Goal: Task Accomplishment & Management: Use online tool/utility

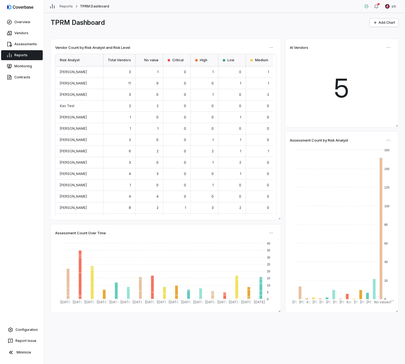
click at [129, 30] on div "TPRM Dashboard Add Chart Assessment Count Over Time 0 5 10 15 20 25 30 35 40 [D…" at bounding box center [224, 188] width 361 height 351
click at [29, 55] on link "Reports" at bounding box center [22, 55] width 42 height 10
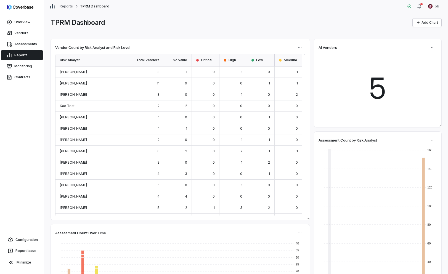
click at [309, 10] on div "Reports TPRM Dashboard pb" at bounding box center [246, 6] width 404 height 13
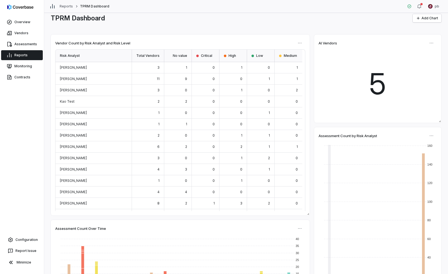
scroll to position [12, 0]
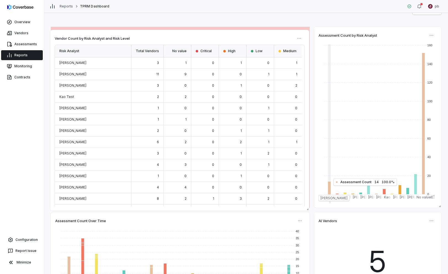
drag, startPoint x: 59, startPoint y: 169, endPoint x: 58, endPoint y: 172, distance: 3.1
click at [58, 172] on div "[PERSON_NAME]" at bounding box center [93, 176] width 76 height 11
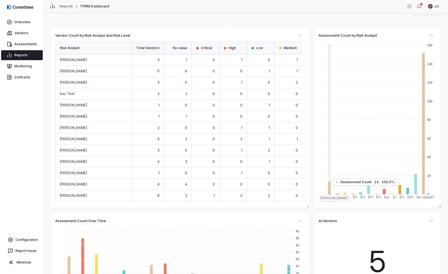
click at [312, 152] on div "Assessment Count Over Time 0 5 10 15 20 25 30 35 40 [DATE] [DATE] [DATE] [DATE]…" at bounding box center [246, 136] width 391 height 218
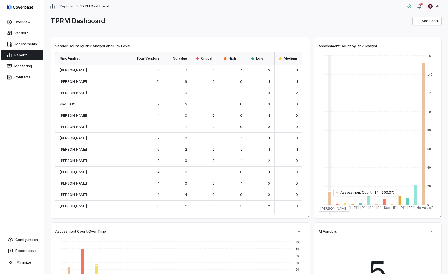
scroll to position [2, 0]
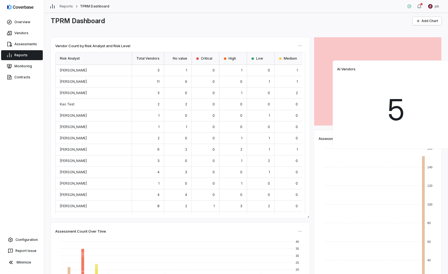
drag, startPoint x: 335, startPoint y: 226, endPoint x: 353, endPoint y: 63, distance: 163.4
click at [353, 63] on div "AI Vendors 5" at bounding box center [396, 104] width 127 height 88
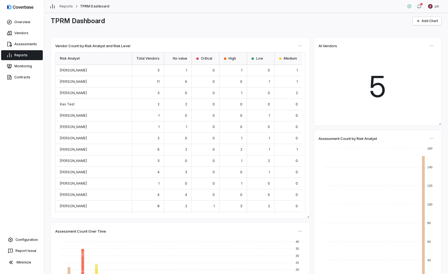
click at [314, 126] on div "AI Vendors 5" at bounding box center [377, 81] width 127 height 88
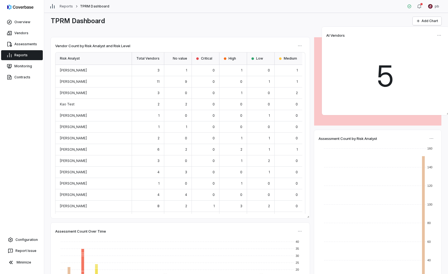
drag, startPoint x: 257, startPoint y: 105, endPoint x: 331, endPoint y: 95, distance: 74.1
click at [331, 95] on div "5" at bounding box center [385, 76] width 118 height 69
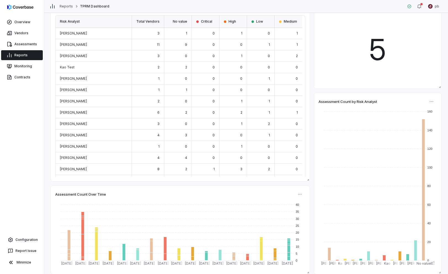
scroll to position [0, 0]
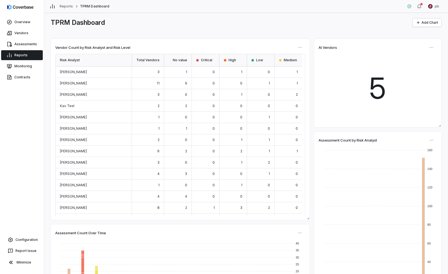
click at [29, 56] on link "Reports" at bounding box center [22, 55] width 42 height 10
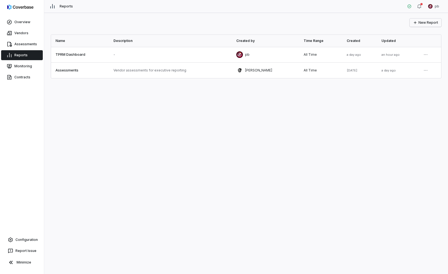
click at [405, 25] on button "New Report" at bounding box center [426, 22] width 32 height 8
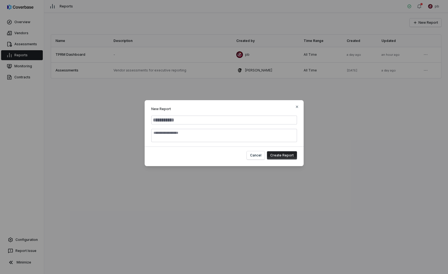
click at [254, 124] on input "Report Name" at bounding box center [224, 120] width 146 height 9
type input "**********"
click at [288, 157] on button "Create Report" at bounding box center [282, 155] width 30 height 8
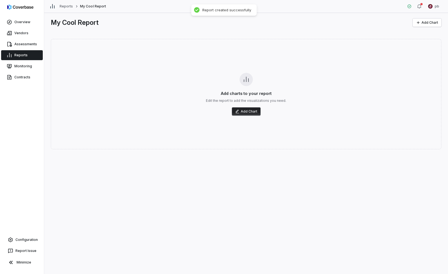
click at [245, 112] on button "Add Chart" at bounding box center [246, 111] width 29 height 8
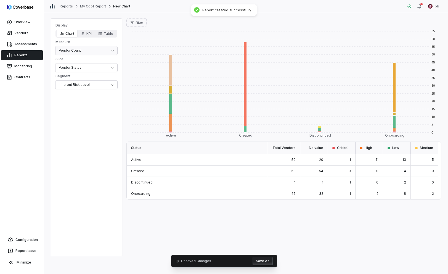
click at [68, 45] on div "Display Chart KPI Table Measure Vendor Count Slice Vendor Status Segment Inhere…" at bounding box center [86, 56] width 71 height 66
click at [67, 48] on html "Overview Vendors Assessments Reports Monitoring Contracts Configuration Report …" at bounding box center [224, 137] width 448 height 274
click at [83, 35] on icon "button" at bounding box center [83, 34] width 4 height 4
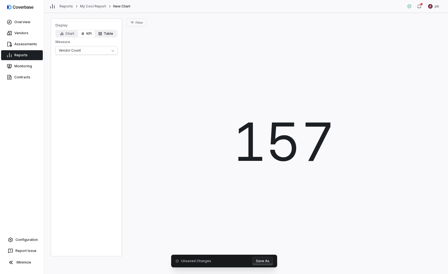
click at [108, 33] on button "Table" at bounding box center [106, 34] width 22 height 8
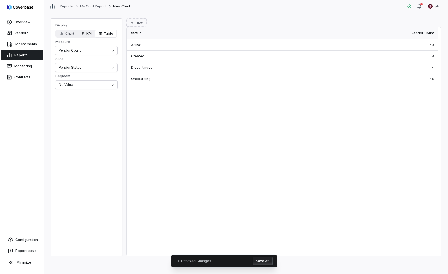
click at [92, 34] on button "KPI" at bounding box center [86, 34] width 17 height 8
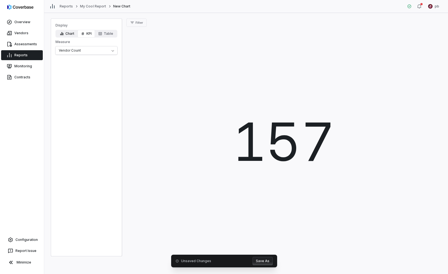
click at [71, 35] on button "Chart" at bounding box center [67, 34] width 21 height 8
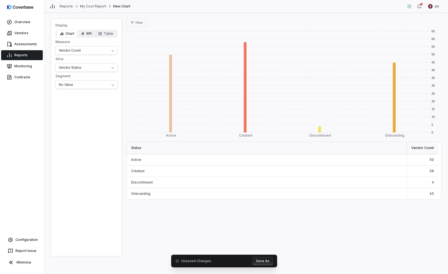
click at [88, 32] on button "KPI" at bounding box center [86, 34] width 17 height 8
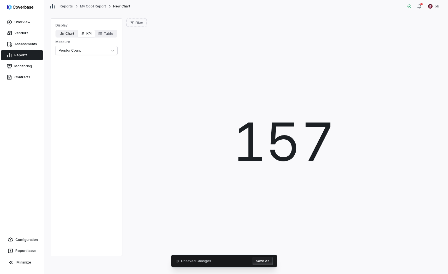
click at [60, 37] on button "Chart" at bounding box center [67, 34] width 21 height 8
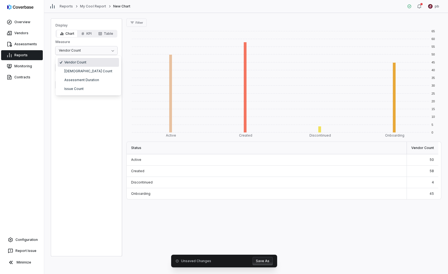
click at [107, 52] on html "Overview Vendors Assessments Reports Monitoring Contracts Configuration Report …" at bounding box center [224, 137] width 448 height 274
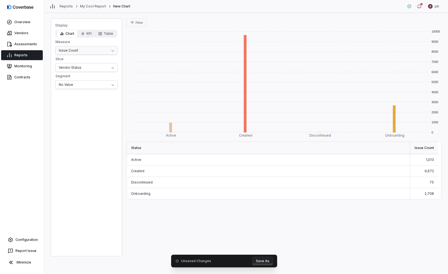
click at [87, 46] on html "Overview Vendors Assessments Reports Monitoring Contracts Configuration Report …" at bounding box center [224, 137] width 448 height 274
click at [84, 51] on html "Overview Vendors Assessments Reports Monitoring Contracts Configuration Report …" at bounding box center [224, 137] width 448 height 274
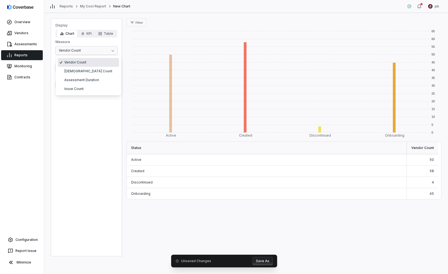
click at [82, 52] on html "Overview Vendors Assessments Reports Monitoring Contracts Configuration Report …" at bounding box center [224, 137] width 448 height 274
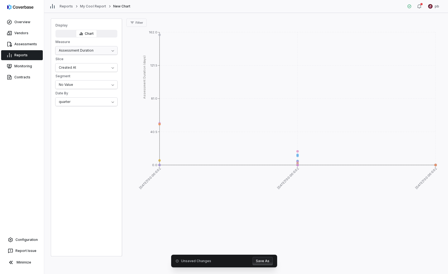
click at [85, 54] on html "Overview Vendors Assessments Reports Monitoring Contracts Configuration Report …" at bounding box center [224, 137] width 448 height 274
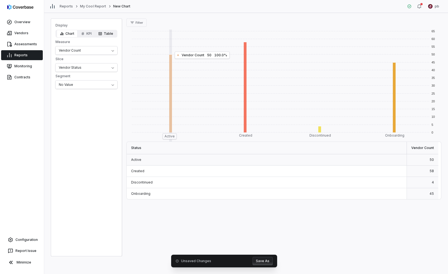
click at [102, 36] on button "Table" at bounding box center [106, 34] width 22 height 8
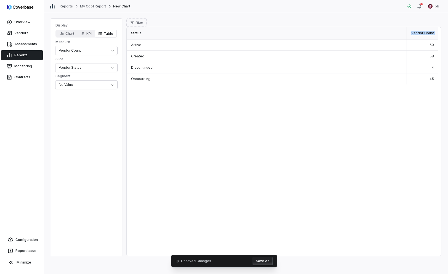
drag, startPoint x: 414, startPoint y: 32, endPoint x: 446, endPoint y: 33, distance: 32.3
click at [405, 33] on div "Display Chart KPI Table Measure Vendor Count Slice Vendor Status Segment No Val…" at bounding box center [246, 143] width 404 height 261
click at [71, 34] on button "Chart" at bounding box center [67, 34] width 21 height 8
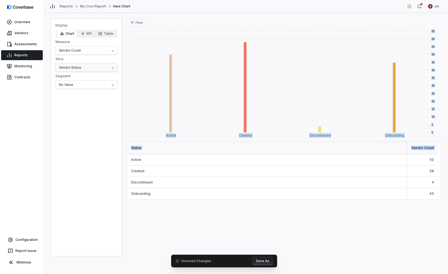
click at [100, 70] on html "Overview Vendors Assessments Reports Monitoring Contracts Configuration Report …" at bounding box center [224, 137] width 448 height 274
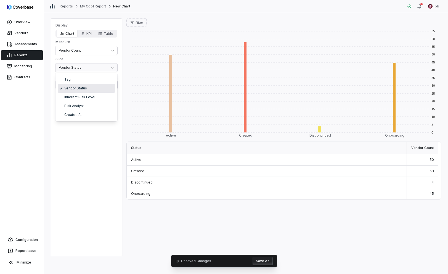
click at [81, 66] on html "Overview Vendors Assessments Reports Monitoring Contracts Configuration Report …" at bounding box center [224, 137] width 448 height 274
click at [84, 56] on html "Overview Vendors Assessments Reports Monitoring Contracts Configuration Report …" at bounding box center [224, 137] width 448 height 274
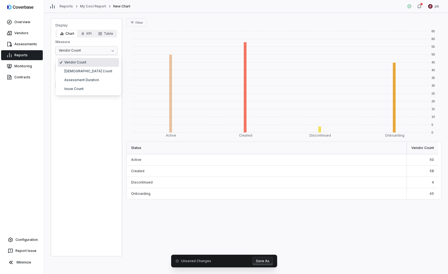
click at [82, 48] on html "Overview Vendors Assessments Reports Monitoring Contracts Configuration Report …" at bounding box center [224, 137] width 448 height 274
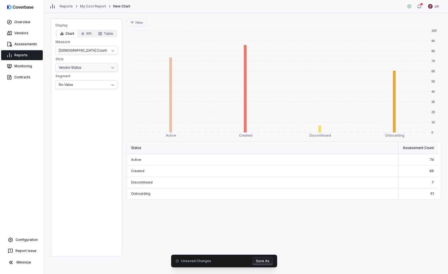
click at [79, 70] on html "Overview Vendors Assessments Reports Monitoring Contracts Configuration Report …" at bounding box center [224, 137] width 448 height 274
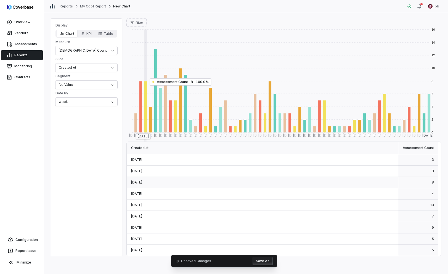
click at [102, 108] on div "Display Chart KPI Table Measure Aseessment Count Slice Created At Segment No Va…" at bounding box center [86, 137] width 71 height 238
click at [101, 105] on html "Overview Vendors Assessments Reports Monitoring Contracts Configuration Report …" at bounding box center [224, 137] width 448 height 274
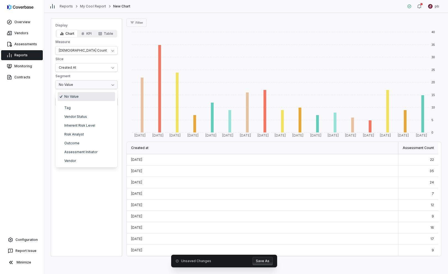
click at [92, 84] on html "Overview Vendors Assessments Reports Monitoring Contracts Configuration Report …" at bounding box center [224, 137] width 448 height 274
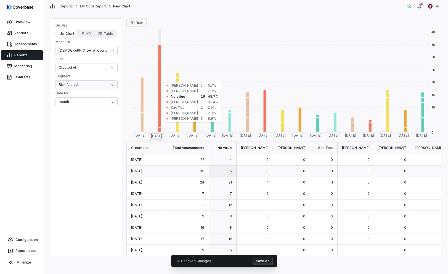
click at [86, 86] on html "Overview Vendors Assessments Reports Monitoring Contracts Configuration Report …" at bounding box center [224, 137] width 448 height 274
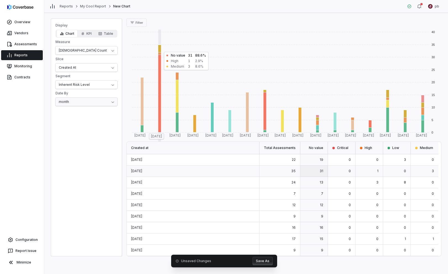
click at [86, 105] on html "Overview Vendors Assessments Reports Monitoring Contracts Configuration Report …" at bounding box center [224, 137] width 448 height 274
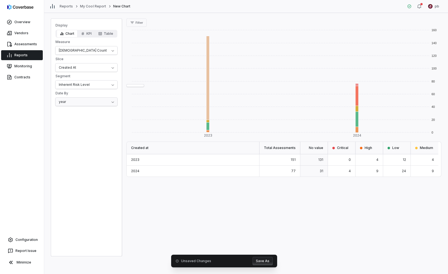
click at [90, 100] on html "Overview Vendors Assessments Reports Monitoring Contracts Configuration Report …" at bounding box center [224, 137] width 448 height 274
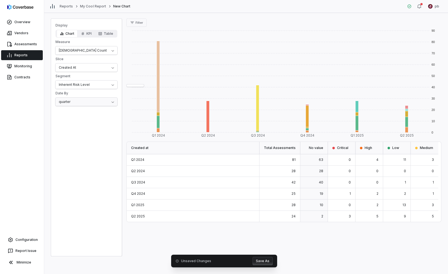
click at [84, 102] on html "Overview Vendors Assessments Reports Monitoring Contracts Configuration Report …" at bounding box center [224, 137] width 448 height 274
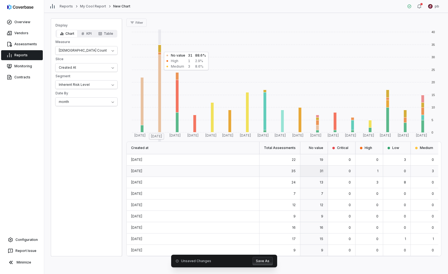
click at [80, 63] on div "Display Chart KPI Table Measure Aseessment Count Slice Created At Segment Inher…" at bounding box center [86, 64] width 71 height 83
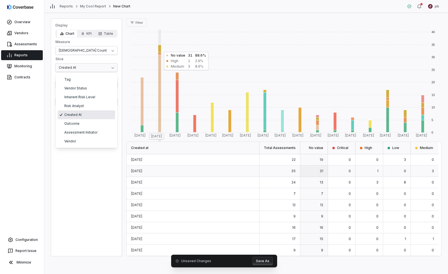
click at [79, 65] on html "Overview Vendors Assessments Reports Monitoring Contracts Configuration Report …" at bounding box center [224, 137] width 448 height 274
click at [81, 61] on html "Overview Vendors Assessments Reports Monitoring Contracts Configuration Report …" at bounding box center [224, 137] width 448 height 274
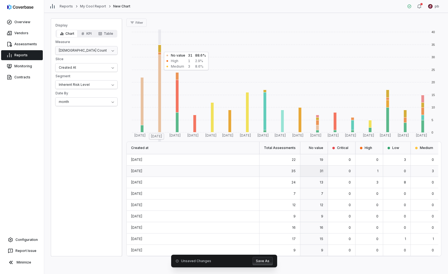
click at [78, 49] on html "Overview Vendors Assessments Reports Monitoring Contracts Configuration Report …" at bounding box center [224, 137] width 448 height 274
click at [83, 47] on html "Overview Vendors Assessments Reports Monitoring Contracts Configuration Report …" at bounding box center [224, 137] width 448 height 274
click at [87, 34] on button "KPI" at bounding box center [86, 34] width 17 height 8
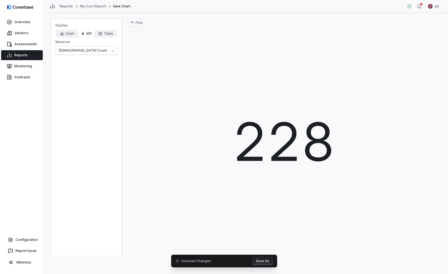
drag, startPoint x: 162, startPoint y: 39, endPoint x: 346, endPoint y: 147, distance: 213.7
click at [346, 147] on div "228" at bounding box center [283, 142] width 315 height 230
click at [138, 24] on span "Filter" at bounding box center [139, 23] width 7 height 4
click at [144, 48] on div "Status" at bounding box center [155, 48] width 53 height 9
click at [152, 94] on div "Complete" at bounding box center [155, 92] width 53 height 9
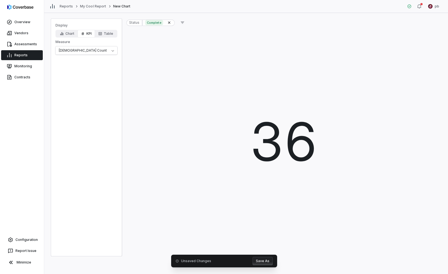
click at [175, 130] on div "36" at bounding box center [283, 142] width 315 height 230
click at [68, 36] on button "Chart" at bounding box center [67, 34] width 21 height 8
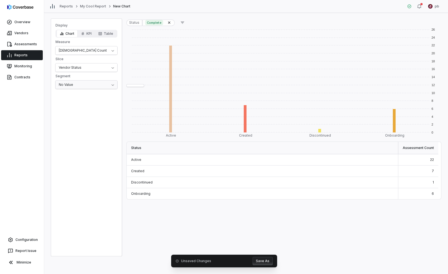
click at [100, 87] on html "Overview Vendors Assessments Reports Monitoring Contracts Configuration Report …" at bounding box center [224, 137] width 448 height 274
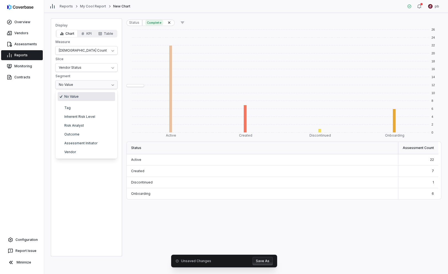
click at [100, 87] on html "Overview Vendors Assessments Reports Monitoring Contracts Configuration Report …" at bounding box center [224, 137] width 448 height 274
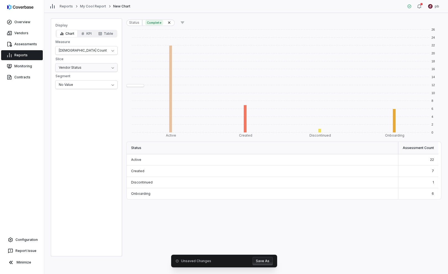
click at [94, 68] on html "Overview Vendors Assessments Reports Monitoring Contracts Configuration Report …" at bounding box center [224, 137] width 448 height 274
click at [89, 62] on div "Display Chart KPI Table Measure Aseessment Count Slice Vendor Status Segment No…" at bounding box center [86, 56] width 71 height 66
click at [91, 56] on div "Display Chart KPI Table Measure Aseessment Count Slice Vendor Status Segment No…" at bounding box center [86, 56] width 71 height 66
click at [90, 49] on html "Overview Vendors Assessments Reports Monitoring Contracts Configuration Report …" at bounding box center [224, 137] width 448 height 274
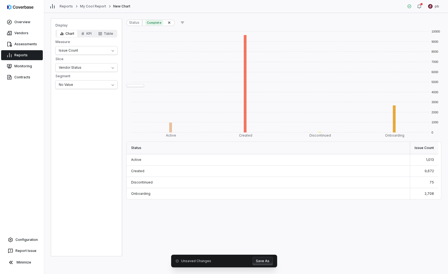
click at [83, 60] on span "Slice" at bounding box center [86, 59] width 62 height 4
click at [80, 65] on html "Overview Vendors Assessments Reports Monitoring Contracts Configuration Report …" at bounding box center [224, 137] width 448 height 274
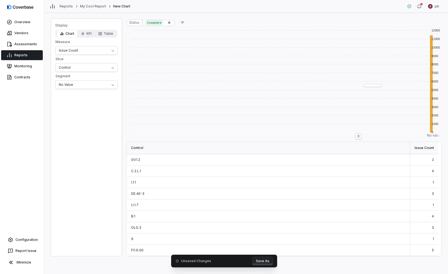
click at [405, 108] on g "0 1000 2000 3000 4000 5000 6000 7000 8000 9000 10000 11000 12000" at bounding box center [286, 87] width 308 height 116
click at [283, 136] on rect at bounding box center [283, 87] width 0 height 115
click at [197, 55] on rect at bounding box center [197, 87] width 0 height 115
click at [131, 6] on div "Reports My Cool Report New Chart pb" at bounding box center [246, 6] width 404 height 13
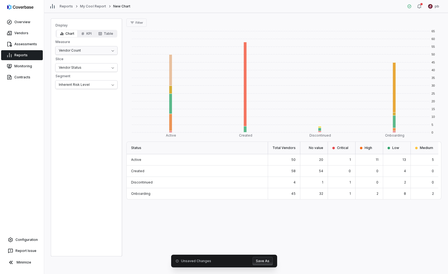
click at [98, 54] on html "Overview Vendors Assessments Reports Monitoring Contracts Configuration Report …" at bounding box center [224, 137] width 448 height 274
click at [99, 51] on html "Overview Vendors Assessments Reports Monitoring Contracts Configuration Report …" at bounding box center [224, 137] width 448 height 274
click at [87, 64] on html "Overview Vendors Assessments Reports Monitoring Contracts Configuration Report …" at bounding box center [224, 137] width 448 height 274
click at [86, 60] on span "Slice" at bounding box center [86, 59] width 62 height 4
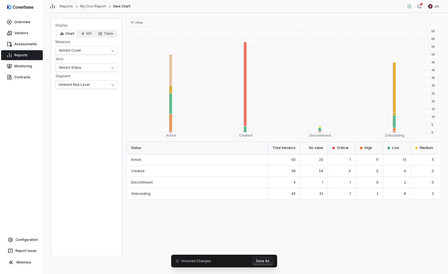
click at [86, 55] on div "Display Chart KPI Table Measure Vendor Count Slice Vendor Status Segment Inhere…" at bounding box center [86, 56] width 71 height 66
click at [85, 50] on html "Overview Vendors Assessments Reports Monitoring Contracts Configuration Report …" at bounding box center [224, 137] width 448 height 274
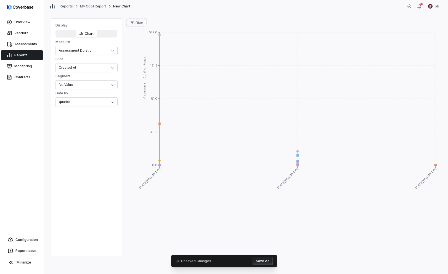
click at [89, 72] on div "Display Chart Measure Assessment Duration Slice Created At Segment No Value Dat…" at bounding box center [86, 64] width 71 height 83
click at [89, 68] on html "Overview Vendors Assessments Reports Monitoring Contracts Configuration Report …" at bounding box center [224, 137] width 448 height 274
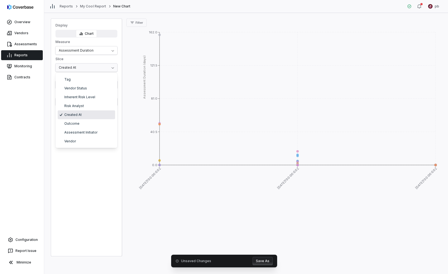
click at [89, 68] on html "Overview Vendors Assessments Reports Monitoring Contracts Configuration Report …" at bounding box center [224, 137] width 448 height 274
click at [86, 100] on html "Overview Vendors Assessments Reports Monitoring Contracts Configuration Report …" at bounding box center [224, 137] width 448 height 274
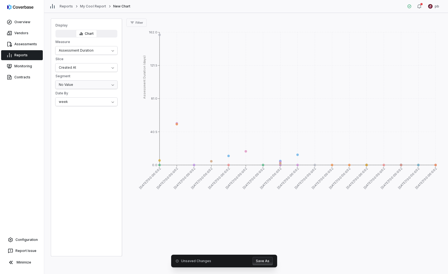
click at [81, 82] on html "Overview Vendors Assessments Reports Monitoring Contracts Configuration Report …" at bounding box center [224, 137] width 448 height 274
click at [83, 48] on html "Overview Vendors Assessments Reports Monitoring Contracts Configuration Report …" at bounding box center [224, 137] width 448 height 274
click at [177, 124] on icon at bounding box center [177, 124] width 2 height 2
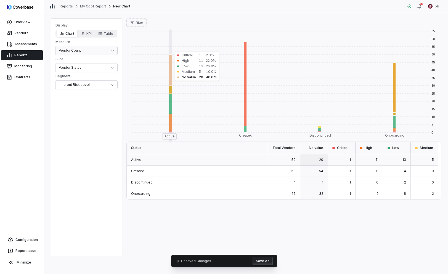
click at [95, 47] on html "Overview Vendors Assessments Reports Monitoring Contracts Configuration Report …" at bounding box center [224, 137] width 448 height 274
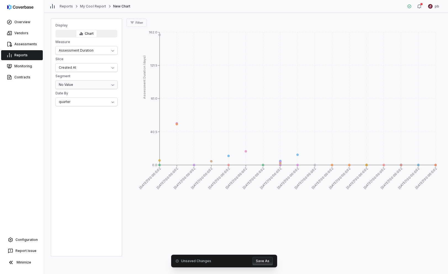
click at [86, 85] on html "Overview Vendors Assessments Reports Monitoring Contracts Configuration Report …" at bounding box center [224, 137] width 448 height 274
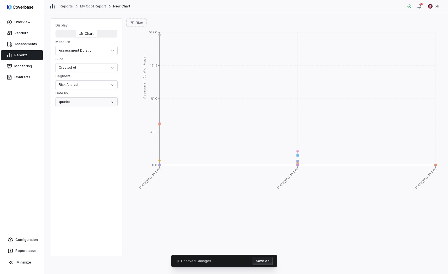
click at [88, 100] on html "Overview Vendors Assessments Reports Monitoring Contracts Configuration Report …" at bounding box center [224, 137] width 448 height 274
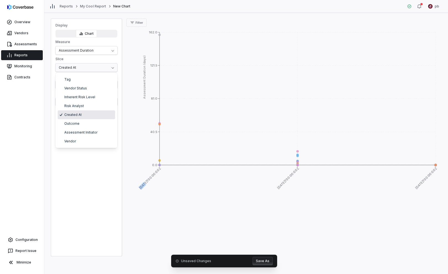
click at [84, 65] on html "Overview Vendors Assessments Reports Monitoring Contracts Configuration Report …" at bounding box center [224, 137] width 448 height 274
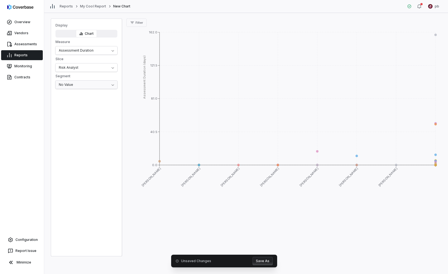
click at [79, 86] on html "Overview Vendors Assessments Reports Monitoring Contracts Configuration Report …" at bounding box center [224, 137] width 448 height 274
click at [94, 171] on html "Overview Vendors Assessments Reports Monitoring Contracts Configuration Report …" at bounding box center [224, 137] width 448 height 274
click at [135, 23] on button "Filter" at bounding box center [136, 22] width 20 height 8
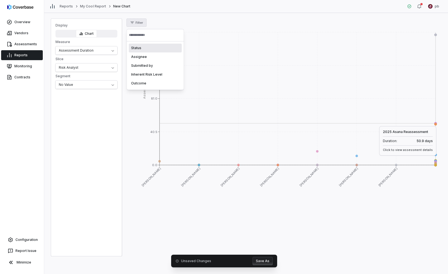
click at [135, 23] on button "Filter" at bounding box center [136, 22] width 20 height 8
click at [200, 185] on icon "David Gold Zi Chong Kao Amanda Pettenati Gus Cuddy Jen Hsin Clarence Chio Rohan…" at bounding box center [283, 115] width 315 height 177
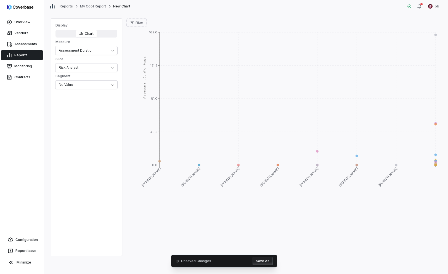
click at [325, 203] on icon "David Gold Zi Chong Kao Amanda Pettenati Gus Cuddy Jen Hsin Clarence Chio Rohan…" at bounding box center [283, 115] width 315 height 177
click at [108, 46] on html "Overview Vendors Assessments Reports Monitoring Contracts Configuration Report …" at bounding box center [224, 137] width 448 height 274
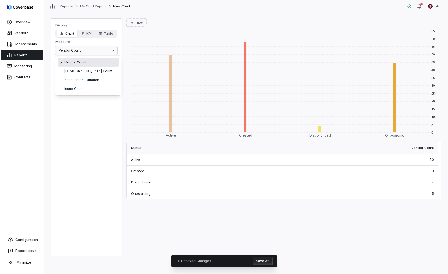
click at [80, 51] on html "Overview Vendors Assessments Reports Monitoring Contracts Configuration Report …" at bounding box center [224, 137] width 448 height 274
click at [79, 51] on html "Overview Vendors Assessments Reports Monitoring Contracts Configuration Report …" at bounding box center [224, 137] width 448 height 274
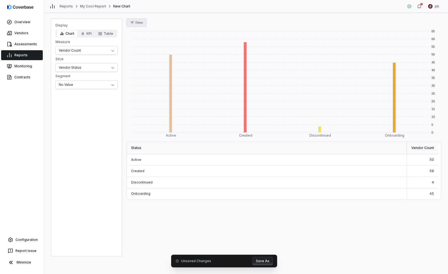
click at [134, 22] on icon "button" at bounding box center [132, 22] width 4 height 4
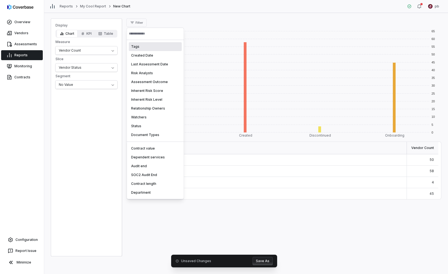
click at [134, 22] on html "Overview Vendors Assessments Reports Monitoring Contracts Configuration Report …" at bounding box center [224, 137] width 448 height 274
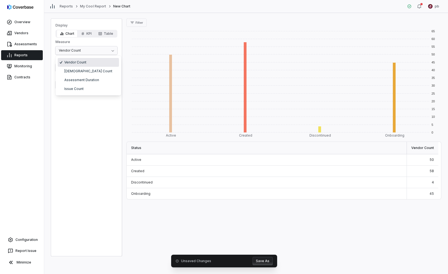
click at [98, 53] on html "Overview Vendors Assessments Reports Monitoring Contracts Configuration Report …" at bounding box center [224, 137] width 448 height 274
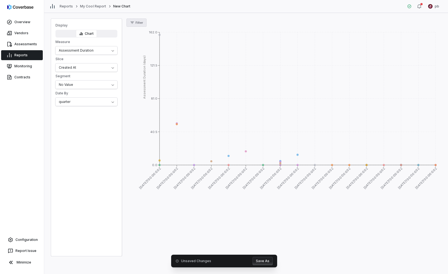
click at [137, 24] on span "Filter" at bounding box center [139, 23] width 7 height 4
click at [105, 60] on span "Slice" at bounding box center [86, 59] width 62 height 4
click at [74, 51] on html "Overview Vendors Assessments Reports Monitoring Contracts Configuration Report …" at bounding box center [224, 137] width 448 height 274
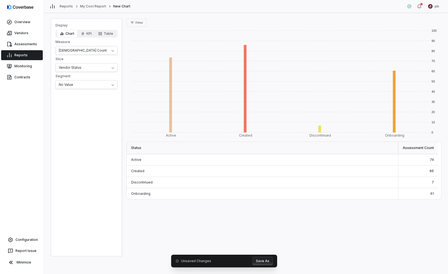
click at [268, 264] on button "Save As" at bounding box center [263, 261] width 20 height 8
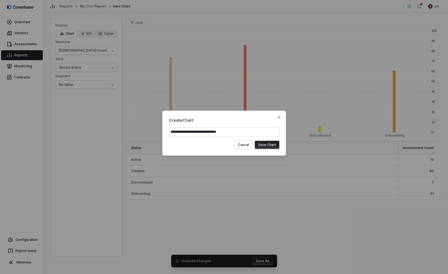
click at [263, 146] on button "Save Chart" at bounding box center [267, 145] width 25 height 8
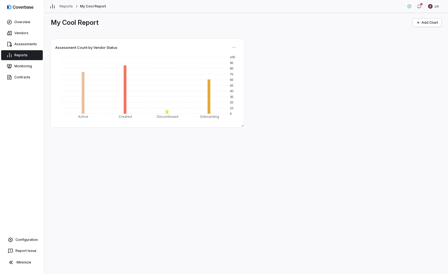
click at [421, 27] on div "My Cool Report Add Chart Assessment Count by Vendor Status 0 10 20 30 40 50 60 …" at bounding box center [246, 143] width 404 height 261
click at [423, 19] on button "Add Chart" at bounding box center [427, 22] width 29 height 8
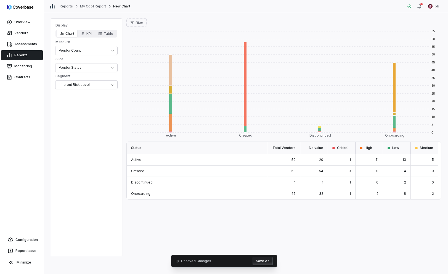
click at [267, 263] on button "Save As" at bounding box center [263, 261] width 20 height 8
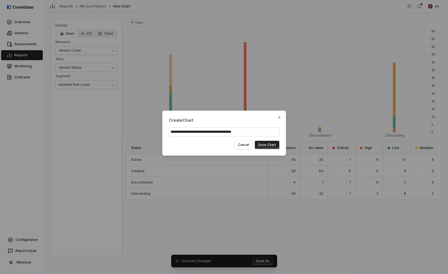
click at [270, 147] on button "Save Chart" at bounding box center [267, 145] width 25 height 8
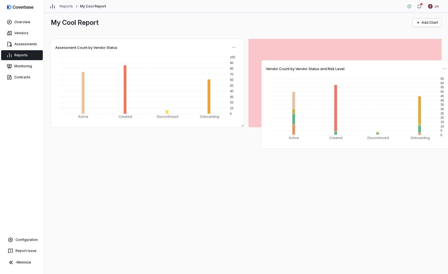
drag, startPoint x: 97, startPoint y: 144, endPoint x: 306, endPoint y: 59, distance: 225.4
click at [306, 65] on div "Vendor Count by Vendor Status and Risk Level" at bounding box center [358, 69] width 184 height 8
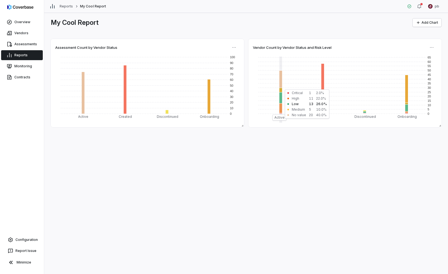
click at [227, 155] on div "My Cool Report Add Chart Assessment Count by Vendor Status 0 10 20 30 40 50 60 …" at bounding box center [246, 143] width 404 height 261
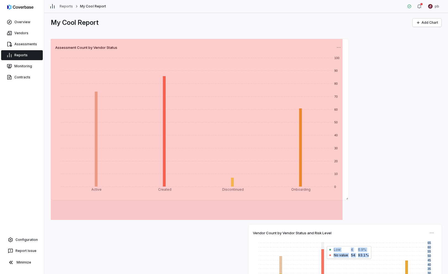
drag, startPoint x: 245, startPoint y: 128, endPoint x: 347, endPoint y: 199, distance: 124.7
click at [347, 199] on span at bounding box center [346, 198] width 6 height 6
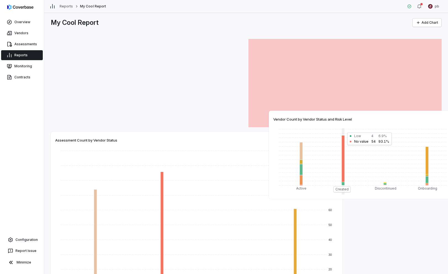
drag, startPoint x: 360, startPoint y: 235, endPoint x: 327, endPoint y: 96, distance: 142.7
click at [327, 115] on div "Vendor Count by Vendor Status and Risk Level" at bounding box center [365, 119] width 184 height 8
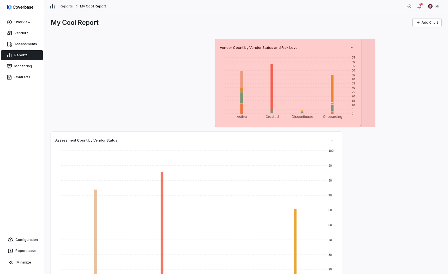
drag, startPoint x: 406, startPoint y: 127, endPoint x: 357, endPoint y: 125, distance: 49.2
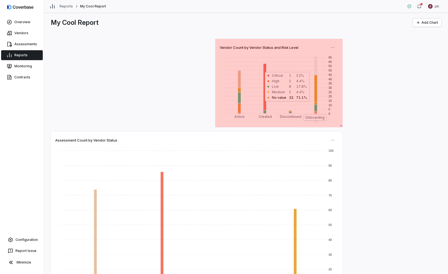
drag, startPoint x: 375, startPoint y: 125, endPoint x: 341, endPoint y: 123, distance: 34.0
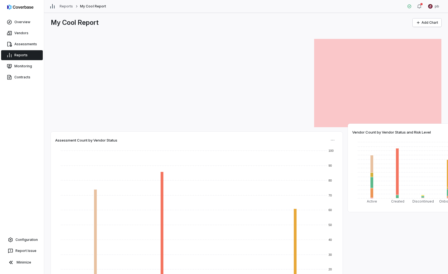
drag, startPoint x: 294, startPoint y: 47, endPoint x: 419, endPoint y: 121, distance: 145.1
click at [419, 130] on span "Vendor Count by Vendor Status and Risk Level" at bounding box center [391, 132] width 79 height 5
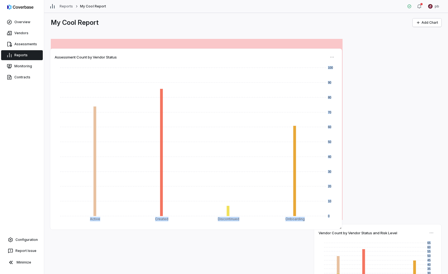
drag, startPoint x: 295, startPoint y: 134, endPoint x: 296, endPoint y: 58, distance: 76.5
click at [296, 58] on div "Assessment Count by Vendor Status" at bounding box center [196, 57] width 283 height 8
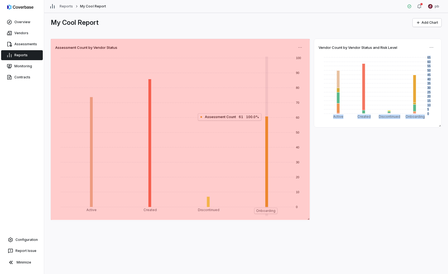
drag, startPoint x: 341, startPoint y: 218, endPoint x: 309, endPoint y: 218, distance: 32.6
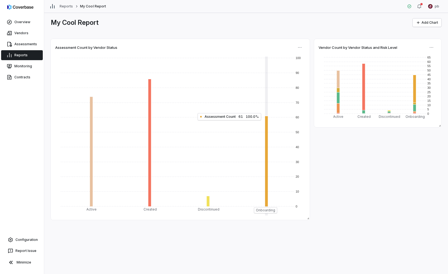
click at [335, 194] on div "Assessment Count by Vendor Status 0 10 20 30 40 50 60 70 80 90 100 Active Creat…" at bounding box center [246, 129] width 391 height 181
click at [426, 25] on button "Add Chart" at bounding box center [427, 22] width 29 height 8
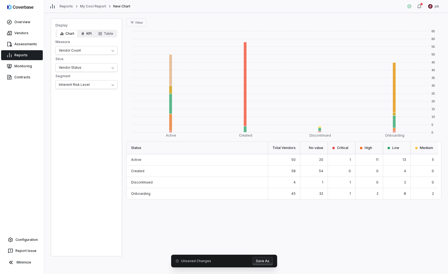
click at [86, 32] on button "KPI" at bounding box center [86, 34] width 17 height 8
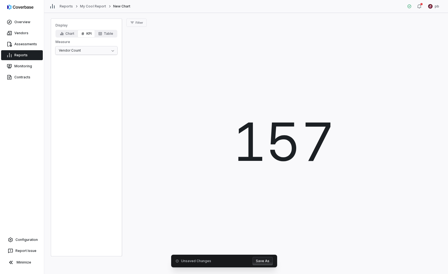
click at [112, 49] on html "Overview Vendors Assessments Reports Monitoring Contracts Configuration Report …" at bounding box center [224, 137] width 448 height 274
click at [116, 53] on html "Overview Vendors Assessments Reports Monitoring Contracts Configuration Report …" at bounding box center [224, 137] width 448 height 274
click at [135, 20] on button "Filter" at bounding box center [136, 22] width 20 height 8
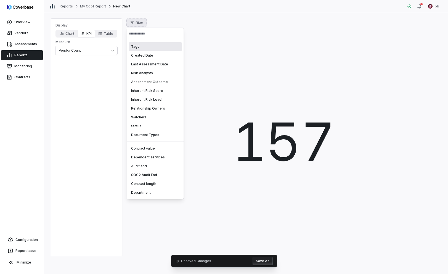
click at [149, 47] on div "Tags" at bounding box center [155, 46] width 53 height 9
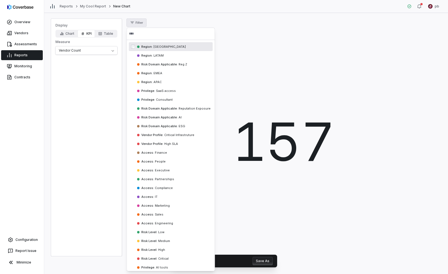
click at [151, 35] on input "text" at bounding box center [171, 34] width 84 height 12
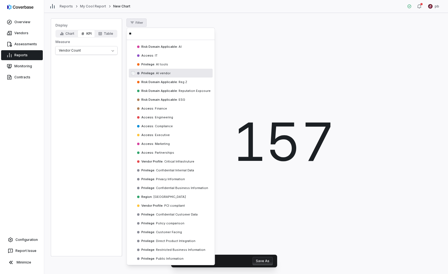
type input "**"
click at [146, 76] on div "Privilege : AI vendor" at bounding box center [171, 73] width 84 height 9
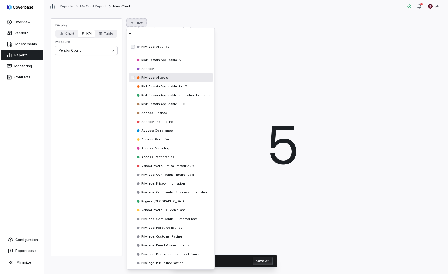
click at [152, 76] on span "Privilege : AI tools" at bounding box center [154, 78] width 27 height 4
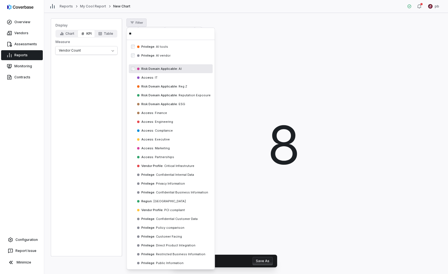
click at [188, 66] on div "Risk Domain Applicable : AI" at bounding box center [171, 68] width 84 height 9
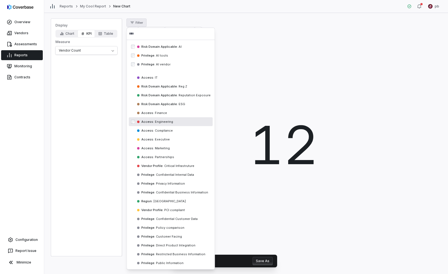
click at [237, 134] on html "Overview Vendors Assessments Reports Monitoring Contracts Configuration Report …" at bounding box center [224, 137] width 448 height 274
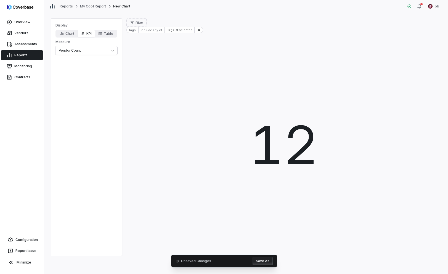
click at [263, 261] on button "Save As" at bounding box center [263, 261] width 20 height 8
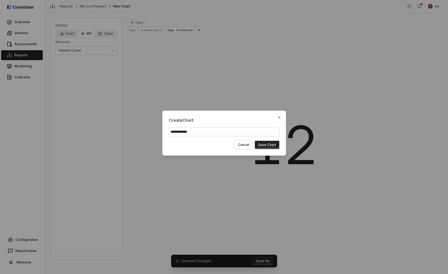
click at [271, 142] on button "Save Chart" at bounding box center [267, 145] width 25 height 8
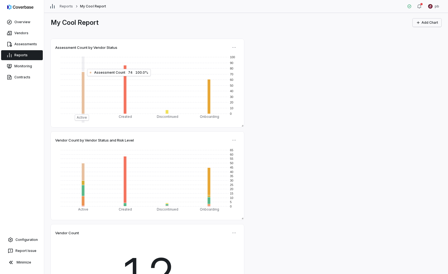
click at [434, 22] on button "Add Chart" at bounding box center [427, 22] width 29 height 8
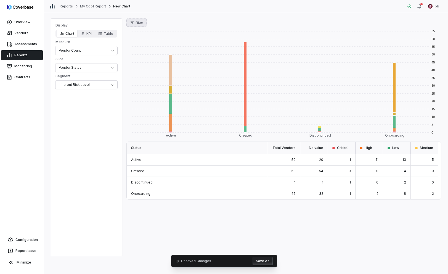
click at [138, 20] on button "Filter" at bounding box center [136, 22] width 20 height 8
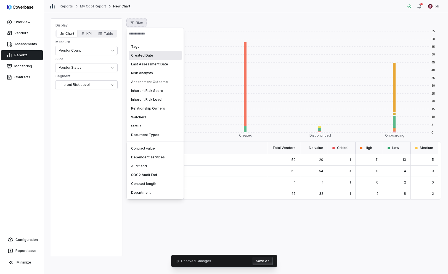
click at [147, 58] on div "Created Date" at bounding box center [155, 55] width 53 height 9
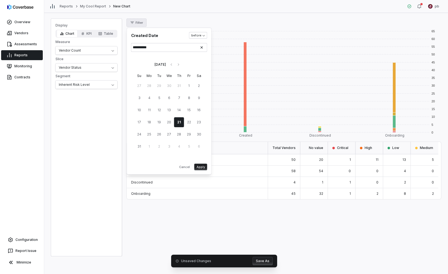
click at [202, 168] on button "Apply" at bounding box center [200, 167] width 13 height 7
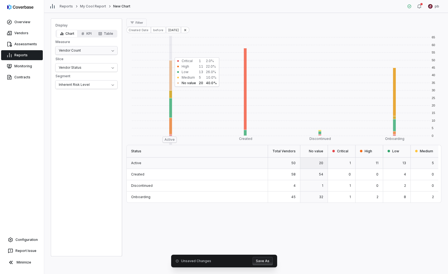
click at [102, 48] on html "Overview Vendors Assessments Reports Monitoring Contracts Configuration Report …" at bounding box center [224, 137] width 448 height 274
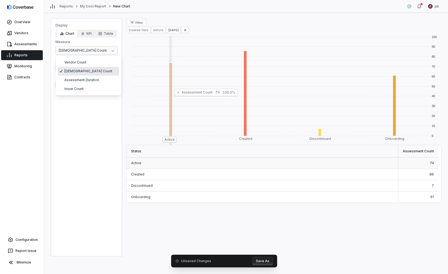
click at [91, 49] on html "Overview Vendors Assessments Reports Monitoring Contracts Configuration Report …" at bounding box center [224, 137] width 448 height 274
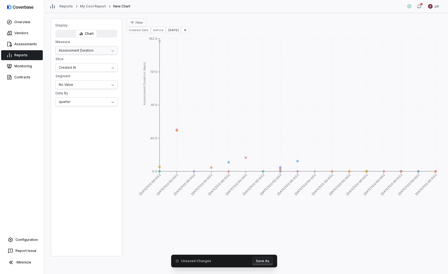
click at [88, 53] on html "Overview Vendors Assessments Reports Monitoring Contracts Configuration Report …" at bounding box center [224, 137] width 448 height 274
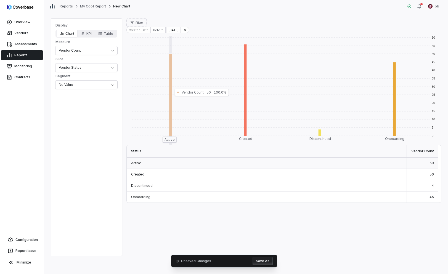
click at [135, 15] on div "Display Chart KPI Table Measure Vendor Count Slice Vendor Status Segment No Val…" at bounding box center [246, 143] width 404 height 261
click at [136, 26] on button "Filter" at bounding box center [136, 22] width 20 height 8
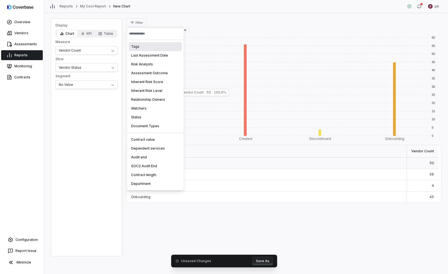
click at [136, 25] on html "Overview Vendors Assessments Reports Monitoring Contracts Configuration Report …" at bounding box center [224, 137] width 448 height 274
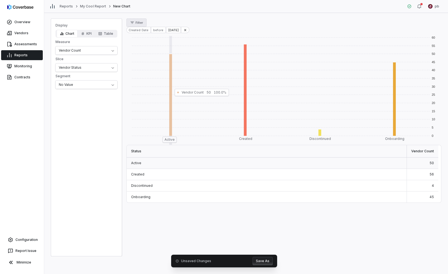
click at [136, 23] on span "Filter" at bounding box center [139, 23] width 7 height 4
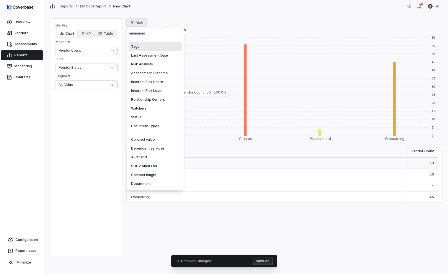
click at [135, 23] on html "Overview Vendors Assessments Reports Monitoring Contracts Configuration Report …" at bounding box center [224, 137] width 448 height 274
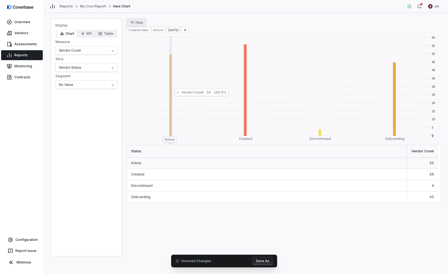
click at [136, 23] on span "Filter" at bounding box center [139, 23] width 7 height 4
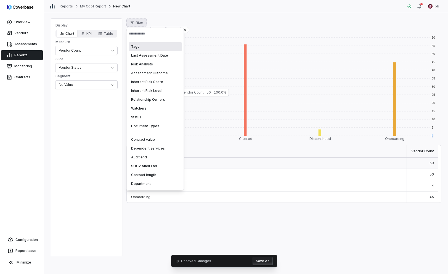
click at [135, 23] on html "Overview Vendors Assessments Reports Monitoring Contracts Configuration Report …" at bounding box center [224, 137] width 448 height 274
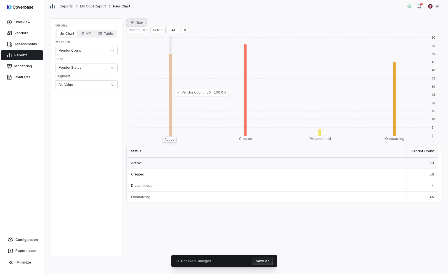
click at [136, 23] on span "Filter" at bounding box center [139, 23] width 7 height 4
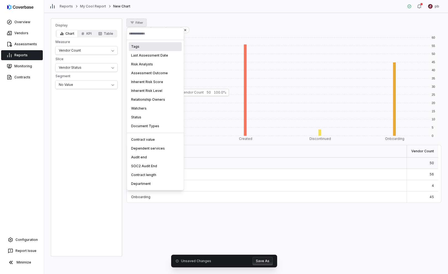
click at [134, 19] on html "Overview Vendors Assessments Reports Monitoring Contracts Configuration Report …" at bounding box center [224, 137] width 448 height 274
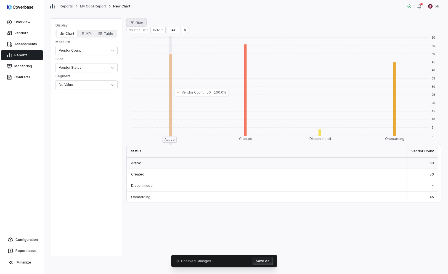
click at [141, 22] on span "Filter" at bounding box center [139, 23] width 7 height 4
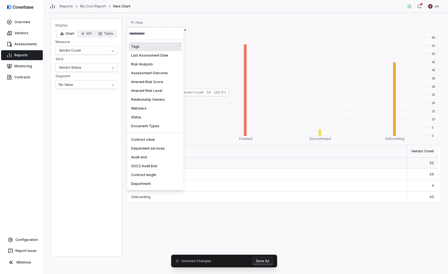
click at [143, 15] on html "Overview Vendors Assessments Reports Monitoring Contracts Configuration Report …" at bounding box center [224, 137] width 448 height 274
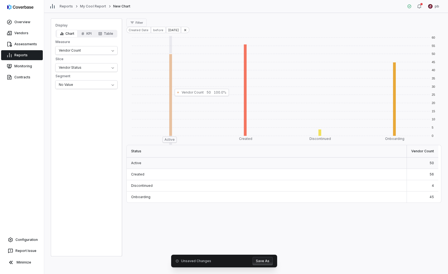
drag, startPoint x: 130, startPoint y: 15, endPoint x: 203, endPoint y: 27, distance: 73.4
click at [203, 27] on div "Display Chart KPI Table Measure Vendor Count Slice Vendor Status Segment No Val…" at bounding box center [246, 143] width 404 height 261
click at [201, 24] on div "Filter" at bounding box center [283, 22] width 315 height 8
click at [104, 49] on html "Overview Vendors Assessments Reports Monitoring Contracts Configuration Report …" at bounding box center [224, 137] width 448 height 274
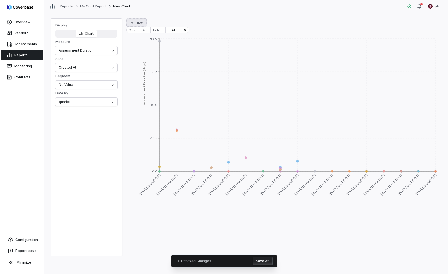
click at [145, 24] on button "Filter" at bounding box center [136, 22] width 20 height 8
click at [164, 68] on div "Submitted by" at bounding box center [155, 65] width 53 height 9
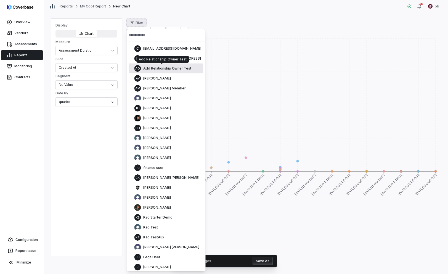
click at [179, 68] on span "Add Relationship Owner Test" at bounding box center [167, 68] width 48 height 4
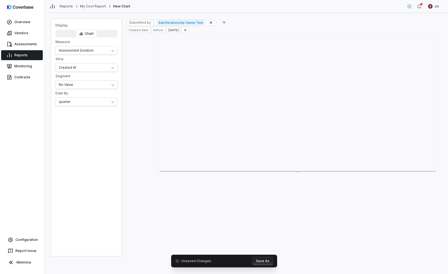
click at [227, 9] on div "Reports My Cool Report New Chart pb" at bounding box center [246, 6] width 404 height 13
drag, startPoint x: 126, startPoint y: 20, endPoint x: 208, endPoint y: 31, distance: 82.7
click at [208, 31] on div "Display Chart Measure Assessment Duration Slice Created At Segment No Value Dat…" at bounding box center [246, 137] width 391 height 238
click at [208, 31] on div "Created Date before Aug 21, 2025" at bounding box center [283, 30] width 315 height 6
click at [75, 47] on html "Overview Vendors Assessments Reports Monitoring Contracts Configuration Report …" at bounding box center [224, 137] width 448 height 274
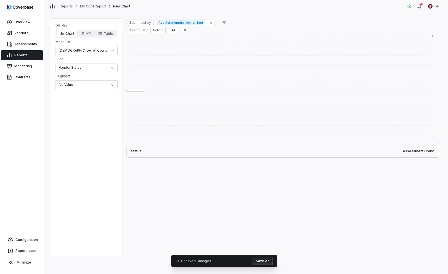
click at [92, 41] on span "Measure" at bounding box center [86, 42] width 62 height 4
click at [27, 53] on link "Reports" at bounding box center [22, 55] width 42 height 10
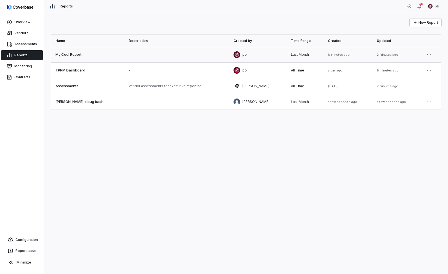
click at [99, 56] on link at bounding box center [87, 54] width 73 height 15
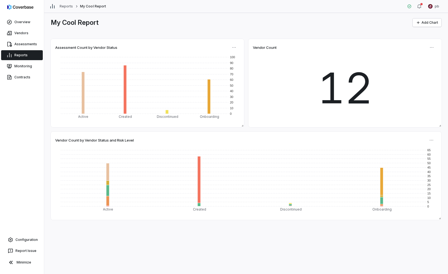
click at [37, 54] on link "Reports" at bounding box center [22, 55] width 42 height 10
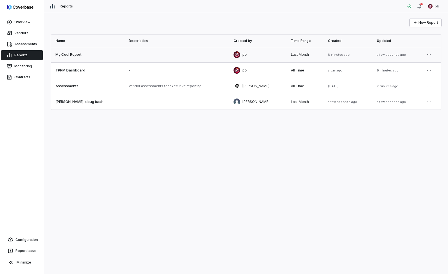
click at [84, 57] on link at bounding box center [87, 54] width 73 height 15
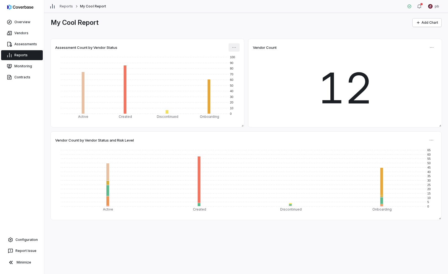
click at [235, 47] on html "Overview Vendors Assessments Reports Monitoring Contracts Configuration Report …" at bounding box center [224, 137] width 448 height 274
click at [238, 58] on icon at bounding box center [236, 59] width 4 height 4
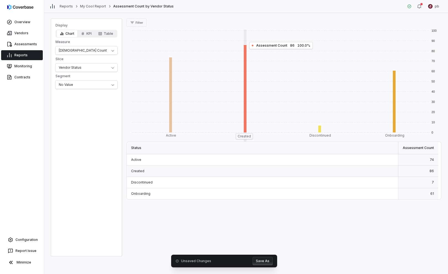
click at [246, 58] on rect at bounding box center [243, 89] width 75 height 88
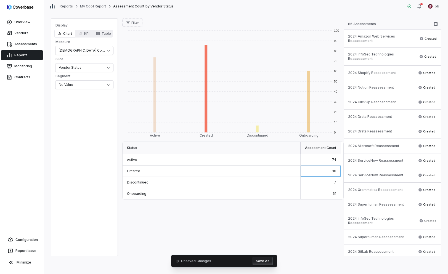
click at [29, 52] on link "Reports" at bounding box center [22, 55] width 42 height 10
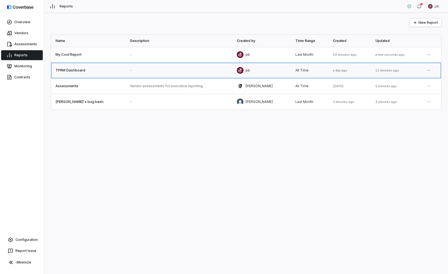
click at [83, 77] on link at bounding box center [88, 70] width 75 height 15
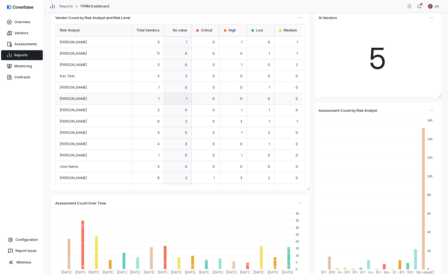
scroll to position [30, 0]
click at [28, 53] on link "Reports" at bounding box center [22, 55] width 42 height 10
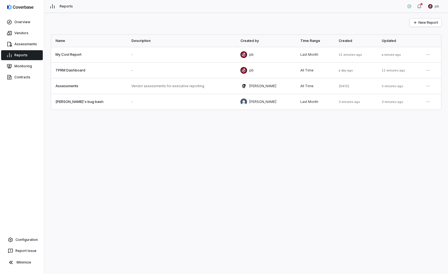
click at [96, 24] on div "New Report" at bounding box center [246, 22] width 391 height 8
drag, startPoint x: 76, startPoint y: 20, endPoint x: 129, endPoint y: 144, distance: 134.5
click at [129, 144] on div "New Report Name Description Created by Time Range Created Updated My Cool Repor…" at bounding box center [246, 143] width 404 height 261
click at [74, 70] on link at bounding box center [89, 70] width 76 height 15
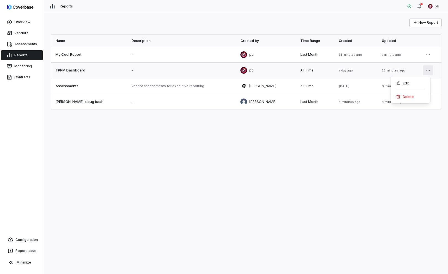
click at [422, 68] on html "Overview Vendors Assessments Reports Monitoring Contracts Configuration Report …" at bounding box center [224, 137] width 448 height 274
click at [414, 81] on div "Edit" at bounding box center [410, 83] width 35 height 9
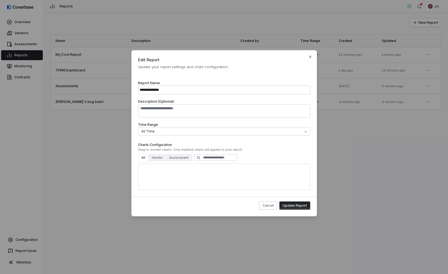
click at [253, 170] on div "To pick up a draggable item, press the space bar. While dragging, use the arrow…" at bounding box center [224, 177] width 172 height 26
click at [148, 92] on input "**********" at bounding box center [224, 90] width 172 height 9
click at [149, 106] on textarea "Description (Optional)" at bounding box center [224, 110] width 172 height 13
drag, startPoint x: 156, startPoint y: 136, endPoint x: 157, endPoint y: 131, distance: 6.0
click at [156, 135] on div "**********" at bounding box center [223, 108] width 185 height 69
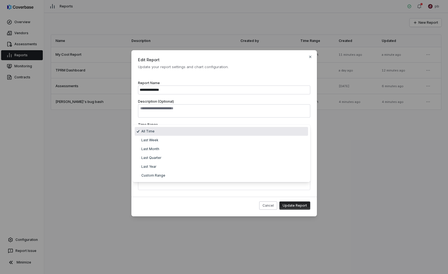
click at [157, 130] on body "**********" at bounding box center [224, 137] width 448 height 274
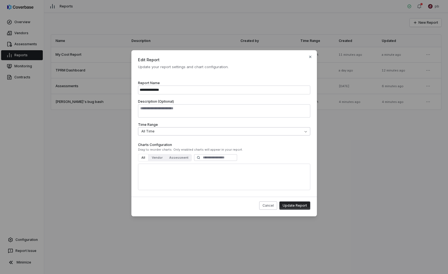
click at [157, 130] on body "**********" at bounding box center [224, 137] width 448 height 274
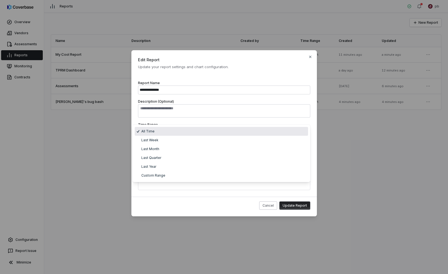
click at [157, 131] on body "**********" at bounding box center [224, 137] width 448 height 274
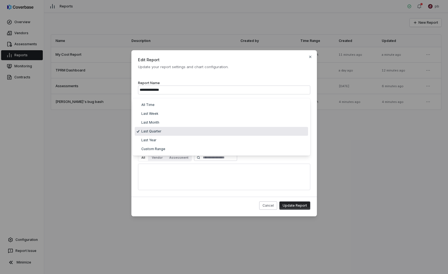
click at [170, 130] on body "**********" at bounding box center [224, 137] width 448 height 274
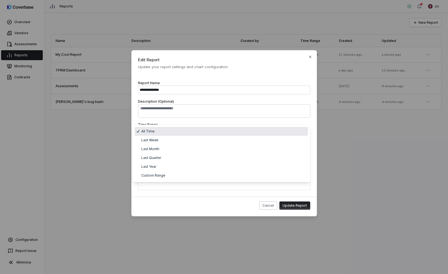
click at [167, 127] on body "**********" at bounding box center [224, 137] width 448 height 274
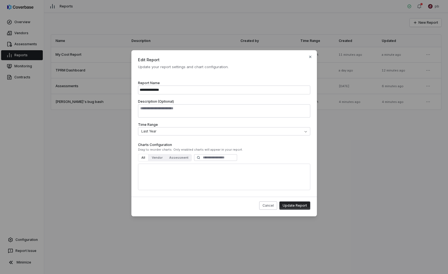
click at [156, 125] on label "Time Range" at bounding box center [148, 125] width 20 height 4
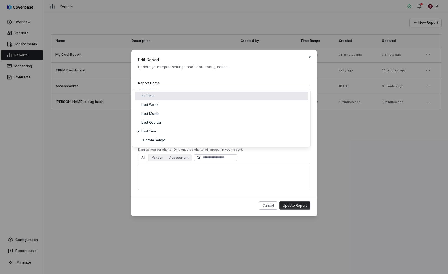
select select "***"
click at [157, 99] on body "**********" at bounding box center [224, 137] width 448 height 274
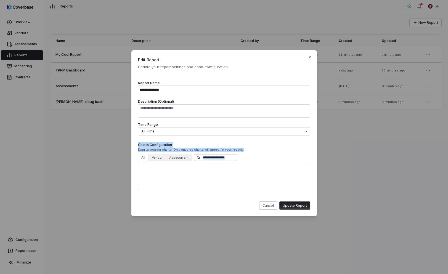
drag, startPoint x: 136, startPoint y: 142, endPoint x: 191, endPoint y: 204, distance: 83.5
click at [191, 204] on form "**********" at bounding box center [223, 145] width 185 height 143
click at [191, 204] on div "Cancel Update Report" at bounding box center [223, 207] width 185 height 20
drag, startPoint x: 234, startPoint y: 213, endPoint x: 135, endPoint y: 140, distance: 122.6
click at [135, 140] on form "**********" at bounding box center [223, 145] width 185 height 143
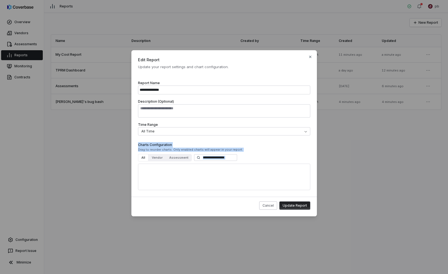
click at [135, 140] on div "**********" at bounding box center [223, 108] width 185 height 69
drag, startPoint x: 139, startPoint y: 144, endPoint x: 258, endPoint y: 195, distance: 129.8
click at [258, 195] on form "**********" at bounding box center [223, 145] width 185 height 143
click at [273, 208] on button "Cancel" at bounding box center [268, 206] width 18 height 8
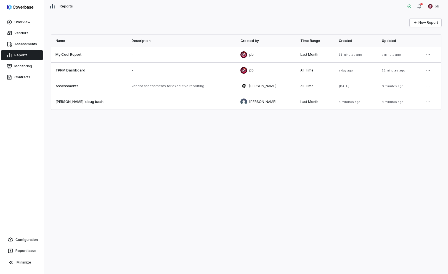
click at [273, 208] on div "New Report Name Description Created by Time Range Created Updated My Cool Repor…" at bounding box center [246, 143] width 404 height 261
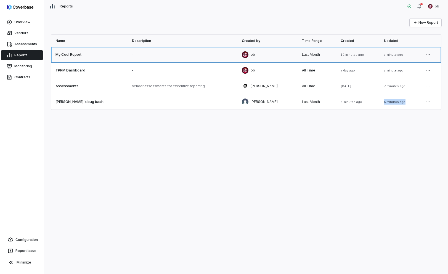
click at [89, 58] on link at bounding box center [89, 54] width 76 height 15
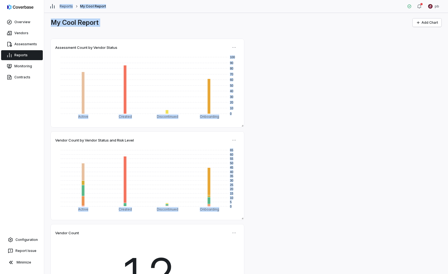
scroll to position [39, 0]
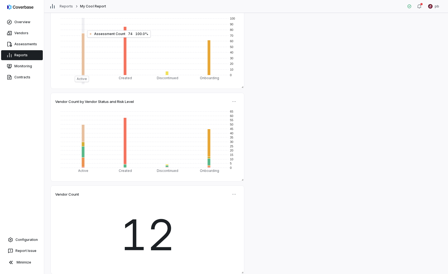
click at [28, 51] on link "Reports" at bounding box center [22, 55] width 42 height 10
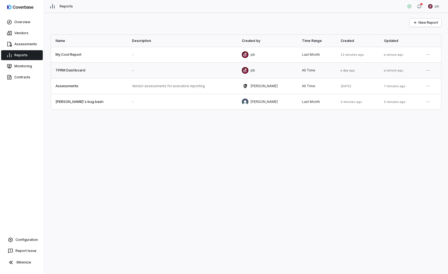
click at [130, 74] on link at bounding box center [183, 70] width 110 height 15
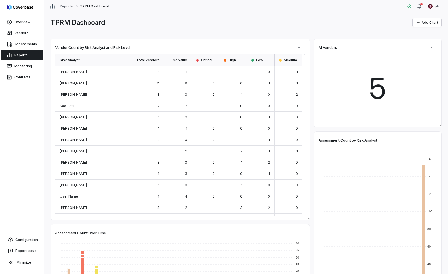
click at [25, 54] on link "Reports" at bounding box center [22, 55] width 42 height 10
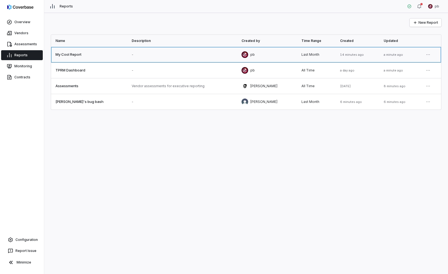
click at [127, 54] on link at bounding box center [182, 54] width 110 height 15
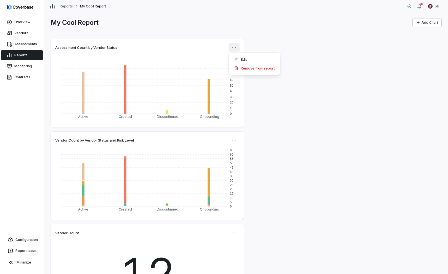
click at [234, 47] on html "Overview Vendors Assessments Reports Monitoring Contracts Configuration Report …" at bounding box center [224, 137] width 448 height 274
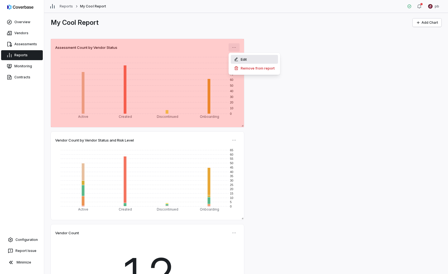
click at [239, 60] on div "Edit" at bounding box center [254, 59] width 47 height 9
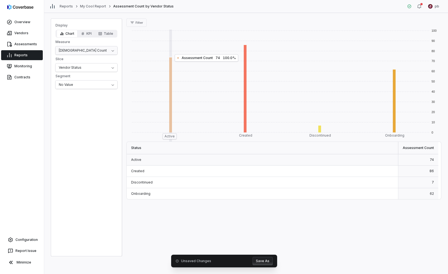
click at [86, 53] on html "Overview Vendors Assessments Reports Monitoring Contracts Configuration Report …" at bounding box center [224, 137] width 448 height 274
click at [88, 60] on span "Slice" at bounding box center [86, 59] width 62 height 4
click at [84, 64] on html "Overview Vendors Assessments Reports Monitoring Contracts Configuration Report …" at bounding box center [224, 137] width 448 height 274
click at [93, 152] on html "Overview Vendors Assessments Reports Monitoring Contracts Configuration Report …" at bounding box center [224, 137] width 448 height 274
click at [89, 84] on html "Overview Vendors Assessments Reports Monitoring Contracts Configuration Report …" at bounding box center [224, 137] width 448 height 274
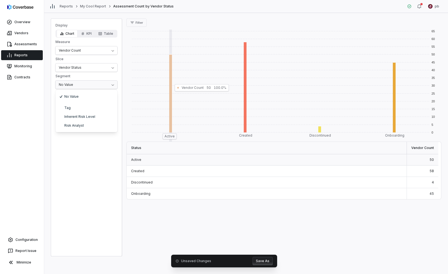
click at [101, 160] on html "Overview Vendors Assessments Reports Monitoring Contracts Configuration Report …" at bounding box center [224, 137] width 448 height 274
click at [97, 57] on div "Display Chart KPI Table Measure Vendor Count Slice Vendor Status Segment No Val…" at bounding box center [86, 56] width 71 height 66
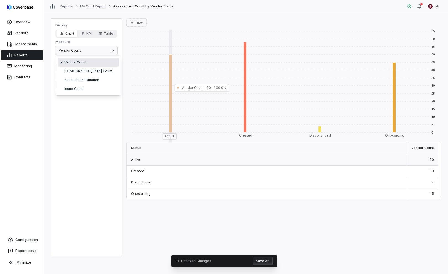
click at [94, 49] on html "Overview Vendors Assessments Reports Monitoring Contracts Configuration Report …" at bounding box center [224, 137] width 448 height 274
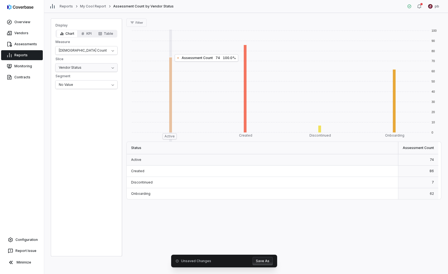
click at [86, 68] on html "Overview Vendors Assessments Reports Monitoring Contracts Configuration Report …" at bounding box center [224, 137] width 448 height 274
click at [81, 50] on html "Overview Vendors Assessments Reports Monitoring Contracts Configuration Report …" at bounding box center [224, 137] width 448 height 274
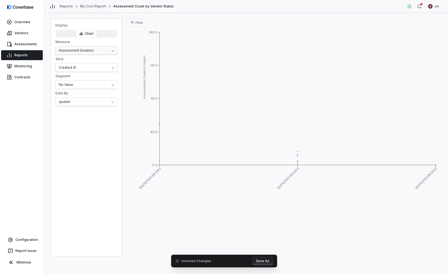
click at [77, 49] on html "Overview Vendors Assessments Reports Monitoring Contracts Configuration Report …" at bounding box center [224, 137] width 448 height 274
click at [79, 50] on html "Overview Vendors Assessments Reports Monitoring Contracts Configuration Report …" at bounding box center [224, 137] width 448 height 274
click at [78, 55] on div "Display Chart Measure Assessment Duration Slice Created At Segment No Value Dat…" at bounding box center [86, 64] width 71 height 83
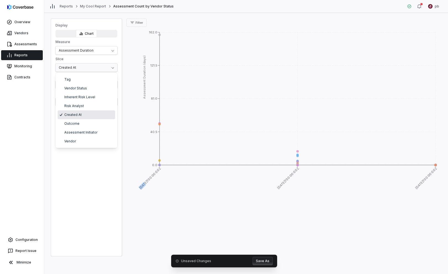
click at [78, 68] on html "Overview Vendors Assessments Reports Monitoring Contracts Configuration Report …" at bounding box center [224, 137] width 448 height 274
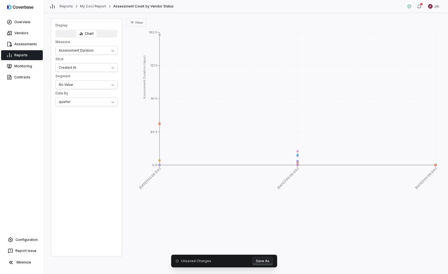
click at [84, 60] on html "Overview Vendors Assessments Reports Monitoring Contracts Configuration Report …" at bounding box center [224, 137] width 448 height 274
click at [82, 82] on html "Overview Vendors Assessments Reports Monitoring Contracts Configuration Report …" at bounding box center [224, 137] width 448 height 274
click at [81, 81] on html "Overview Vendors Assessments Reports Monitoring Contracts Configuration Report …" at bounding box center [224, 137] width 448 height 274
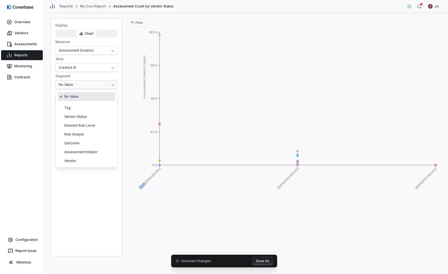
click at [80, 81] on html "Overview Vendors Assessments Reports Monitoring Contracts Configuration Report …" at bounding box center [224, 137] width 448 height 274
click at [99, 178] on html "Overview Vendors Assessments Reports Monitoring Contracts Configuration Report …" at bounding box center [224, 137] width 448 height 274
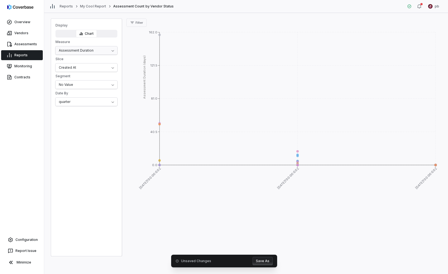
click at [92, 54] on html "Overview Vendors Assessments Reports Monitoring Contracts Configuration Report …" at bounding box center [224, 137] width 448 height 274
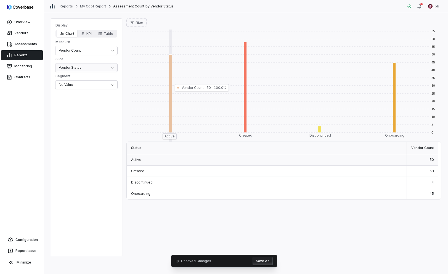
drag, startPoint x: 57, startPoint y: 58, endPoint x: 106, endPoint y: 64, distance: 49.2
click at [106, 64] on div "Display Chart KPI Table Measure Vendor Count Slice Vendor Status Segment No Val…" at bounding box center [86, 56] width 71 height 66
click at [105, 64] on html "Overview Vendors Assessments Reports Monitoring Contracts Configuration Report …" at bounding box center [224, 137] width 448 height 274
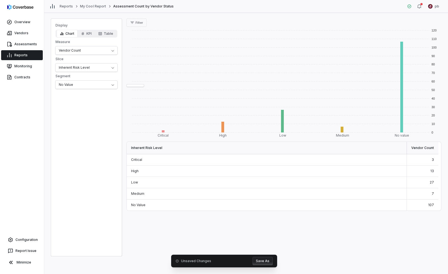
click at [92, 80] on div "Display Chart KPI Table Measure Vendor Count Slice Inherent Risk Level Segment …" at bounding box center [86, 56] width 71 height 66
click at [90, 84] on html "Overview Vendors Assessments Reports Monitoring Contracts Configuration Report …" at bounding box center [224, 137] width 448 height 274
click at [98, 51] on html "Overview Vendors Assessments Reports Monitoring Contracts Configuration Report …" at bounding box center [224, 137] width 448 height 274
click at [88, 69] on html "Overview Vendors Assessments Reports Monitoring Contracts Configuration Report …" at bounding box center [224, 137] width 448 height 274
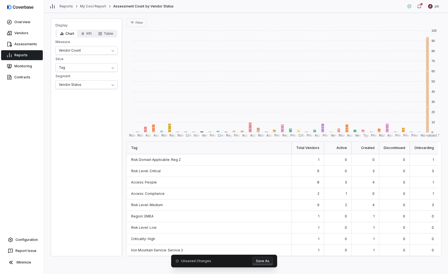
click at [357, 190] on div "0" at bounding box center [366, 193] width 28 height 11
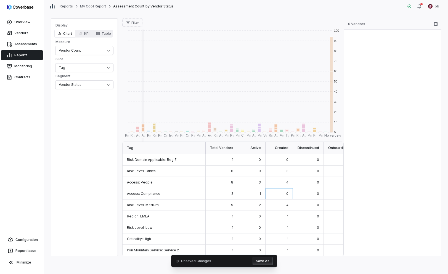
click at [245, 174] on div "0" at bounding box center [252, 171] width 28 height 11
click at [251, 155] on div "0" at bounding box center [252, 159] width 28 height 11
click at [436, 22] on button "button" at bounding box center [435, 23] width 11 height 11
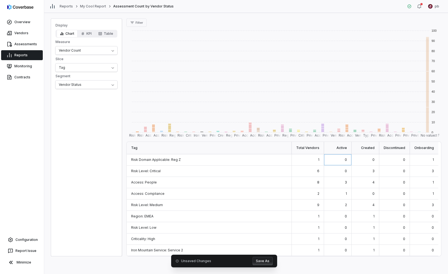
click at [100, 74] on div "Display Chart KPI Table Measure Vendor Count Slice Tag Segment Vendor Status" at bounding box center [86, 56] width 71 height 66
click at [96, 64] on html "Overview Vendors Assessments Reports Monitoring Contracts Configuration Report …" at bounding box center [224, 137] width 448 height 274
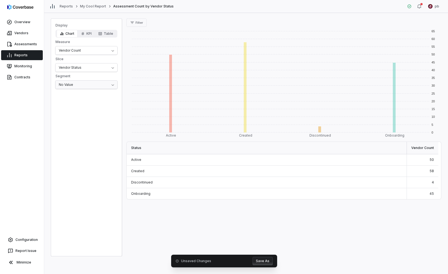
click at [87, 85] on html "Overview Vendors Assessments Reports Monitoring Contracts Configuration Report …" at bounding box center [224, 137] width 448 height 274
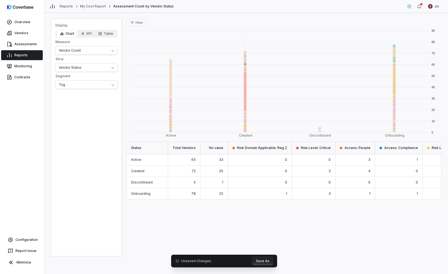
click at [215, 9] on div "Reports My Cool Report Assessment Count by Vendor Status pb" at bounding box center [246, 6] width 404 height 13
click at [107, 4] on div "Assessment Count by Vendor Status" at bounding box center [140, 6] width 67 height 4
click at [101, 6] on link "My Cool Report" at bounding box center [93, 6] width 26 height 4
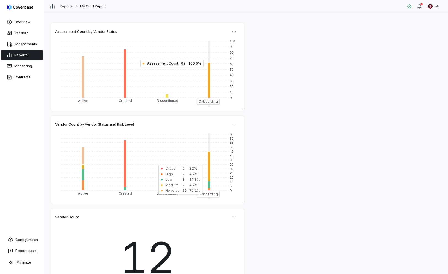
scroll to position [39, 0]
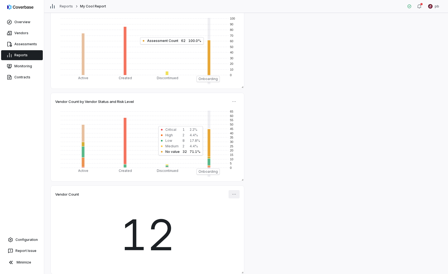
click at [236, 192] on html "Overview Vendors Assessments Reports Monitoring Contracts Configuration Report …" at bounding box center [224, 137] width 448 height 274
click at [239, 203] on div "Edit" at bounding box center [254, 206] width 47 height 9
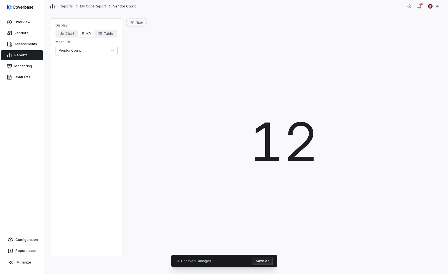
click at [137, 17] on div "Display Chart KPI Table Measure Vendor Count Filter 12 Unsaved Changes Save As …" at bounding box center [246, 143] width 404 height 261
click at [137, 22] on span "Filter" at bounding box center [139, 23] width 7 height 4
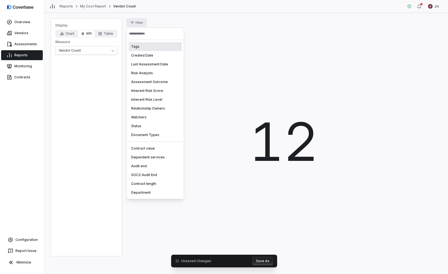
click at [145, 46] on div "Tags" at bounding box center [155, 46] width 53 height 9
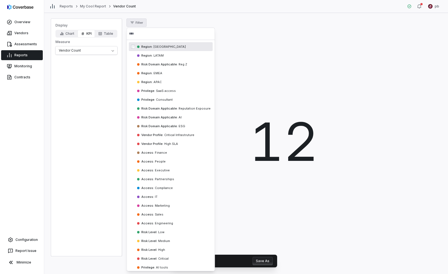
click at [147, 45] on span "Region :" at bounding box center [146, 47] width 11 height 4
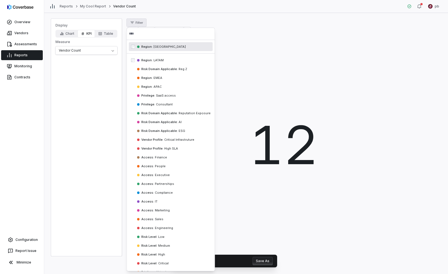
click at [148, 56] on div "Region : LATAM" at bounding box center [171, 60] width 84 height 9
click at [149, 67] on div "Risk Domain Applicable : Reg Z" at bounding box center [171, 69] width 84 height 9
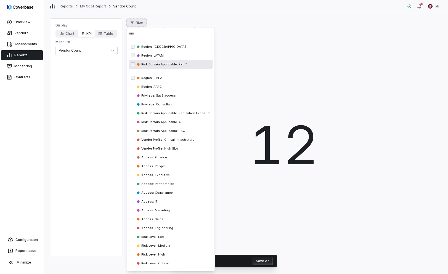
click at [150, 80] on div "Region : EMEA" at bounding box center [171, 77] width 84 height 9
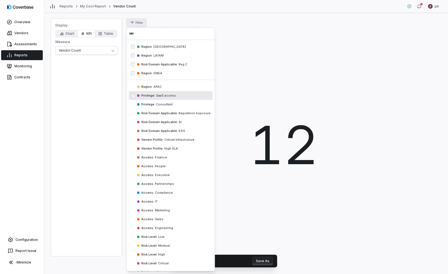
click at [152, 93] on div "Privilege : SaaS access" at bounding box center [171, 95] width 84 height 9
click at [169, 116] on div "Risk Domain Applicable : Reputation Exposure" at bounding box center [171, 113] width 84 height 9
click at [223, 86] on html "Overview Vendors Assessments Reports Monitoring Contracts Configuration Report …" at bounding box center [224, 137] width 448 height 274
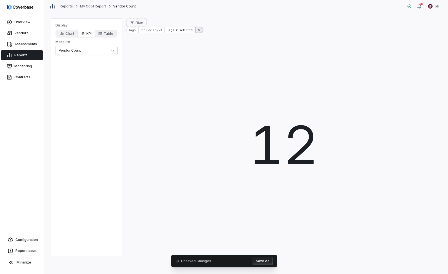
click at [195, 32] on button at bounding box center [199, 30] width 8 height 6
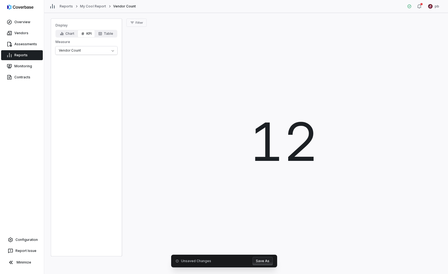
click at [184, 31] on div "12" at bounding box center [283, 142] width 315 height 230
click at [70, 33] on button "Chart" at bounding box center [67, 34] width 21 height 8
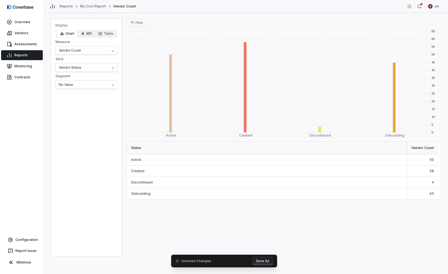
click at [90, 33] on button "KPI" at bounding box center [86, 34] width 17 height 8
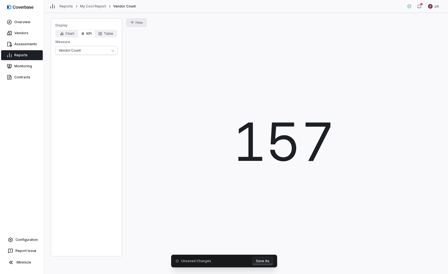
click at [131, 19] on button "Filter" at bounding box center [136, 22] width 20 height 8
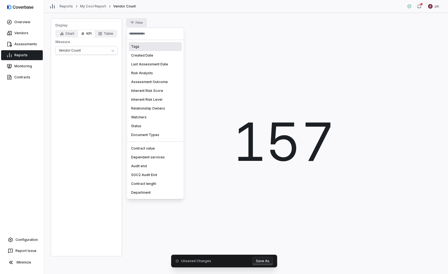
click at [146, 47] on div "Tags" at bounding box center [155, 46] width 53 height 9
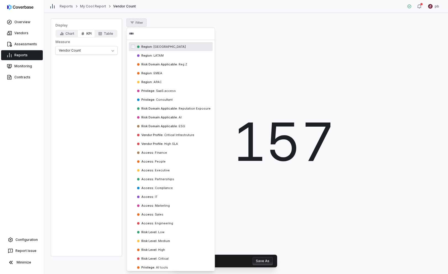
click at [144, 44] on div "Region : NORTH AMERICA" at bounding box center [171, 46] width 84 height 9
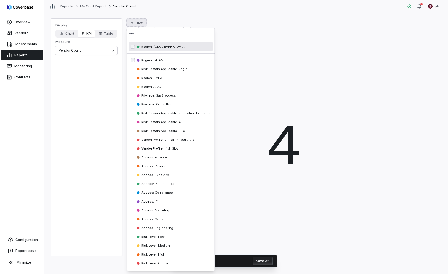
click at [147, 58] on span "Region : LATAM" at bounding box center [152, 60] width 22 height 4
click at [148, 67] on span "Risk Domain Applicable :" at bounding box center [159, 69] width 36 height 4
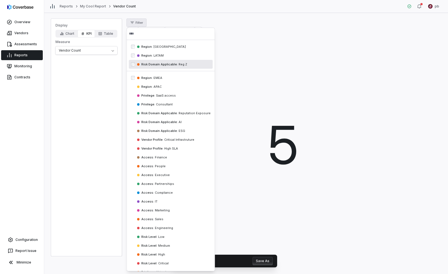
click at [151, 78] on span "Region :" at bounding box center [146, 78] width 11 height 4
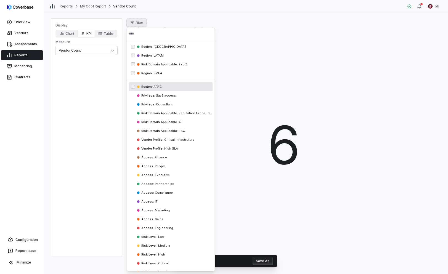
click at [149, 87] on span "Region :" at bounding box center [146, 87] width 11 height 4
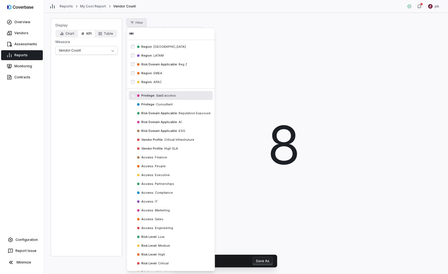
click at [152, 98] on div "Privilege : SaaS access" at bounding box center [171, 95] width 84 height 9
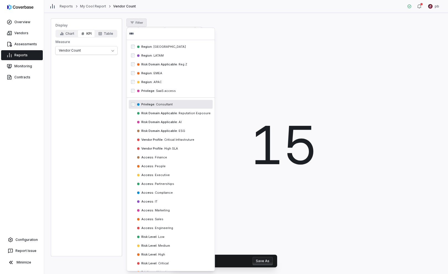
click at [154, 106] on div "Privilege : Consultant" at bounding box center [171, 104] width 84 height 9
click at [154, 112] on span "Risk Domain Applicable :" at bounding box center [159, 113] width 36 height 4
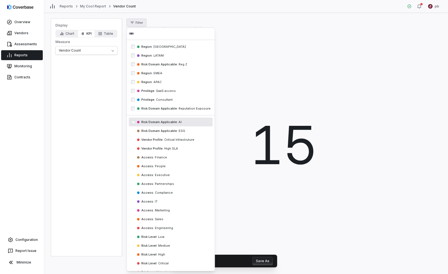
click at [155, 121] on span "Risk Domain Applicable :" at bounding box center [159, 122] width 36 height 4
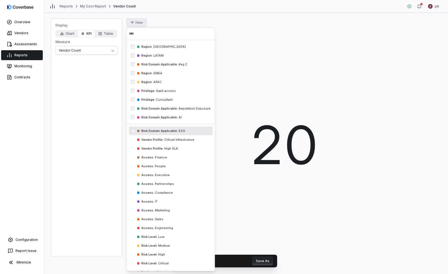
click at [156, 129] on span "Risk Domain Applicable :" at bounding box center [159, 131] width 36 height 4
click at [156, 140] on span "Vendor Profile :" at bounding box center [152, 140] width 22 height 4
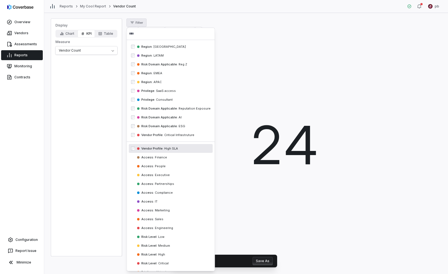
click at [157, 148] on span "Vendor Profile :" at bounding box center [152, 149] width 22 height 4
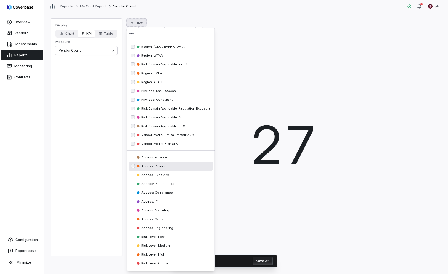
click at [155, 162] on div "Access : People" at bounding box center [171, 166] width 84 height 9
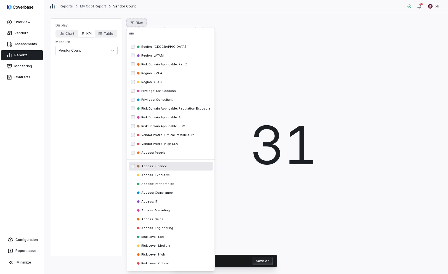
click at [154, 168] on div "Access : Finance" at bounding box center [171, 166] width 84 height 9
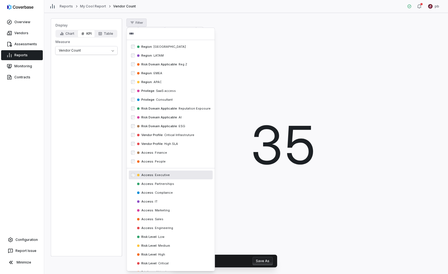
click at [157, 176] on span "Executive" at bounding box center [162, 175] width 16 height 4
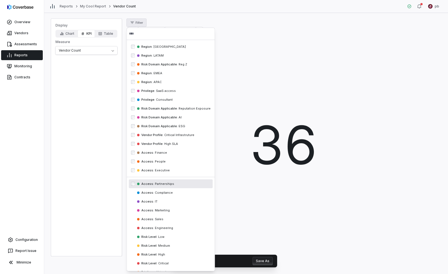
click at [160, 183] on span "Partnerships" at bounding box center [164, 184] width 20 height 4
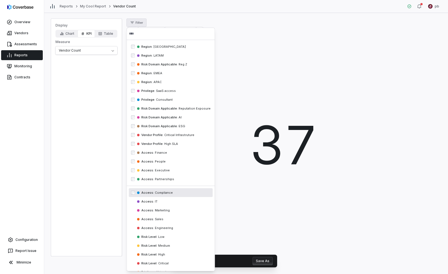
click at [161, 189] on div "Access : Compliance" at bounding box center [171, 192] width 84 height 9
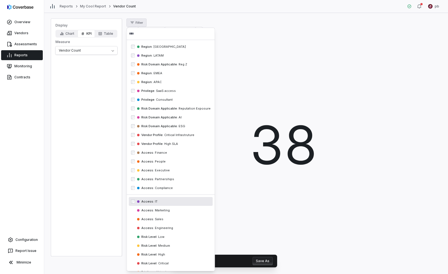
click at [158, 200] on div "Access : IT" at bounding box center [171, 201] width 84 height 9
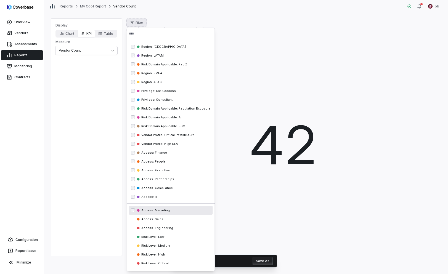
click at [160, 206] on div "Access : Marketing" at bounding box center [171, 210] width 84 height 9
click at [239, 191] on html "Overview Vendors Assessments Reports Monitoring Contracts Configuration Report …" at bounding box center [224, 137] width 448 height 274
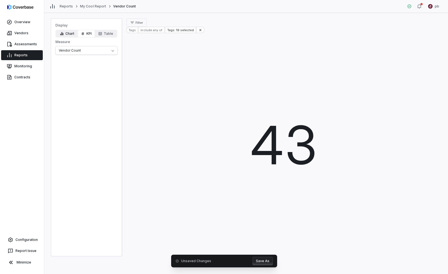
click at [64, 35] on button "Chart" at bounding box center [67, 34] width 21 height 8
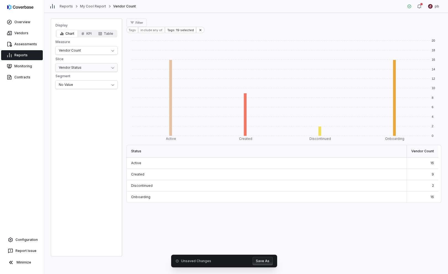
click at [90, 64] on html "Overview Vendors Assessments Reports Monitoring Contracts Configuration Report …" at bounding box center [224, 137] width 448 height 274
click at [87, 69] on html "Overview Vendors Assessments Reports Monitoring Contracts Configuration Report …" at bounding box center [224, 137] width 448 height 274
click at [77, 46] on div "Display Chart KPI Table Measure Vendor Count Slice Vendor Status Segment No Val…" at bounding box center [86, 56] width 71 height 66
click at [75, 68] on html "Overview Vendors Assessments Reports Monitoring Contracts Configuration Report …" at bounding box center [224, 137] width 448 height 274
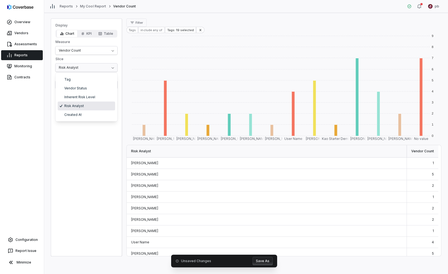
click at [83, 68] on html "Overview Vendors Assessments Reports Monitoring Contracts Configuration Report …" at bounding box center [224, 137] width 448 height 274
click at [80, 79] on div "Display Chart KPI Table Measure Vendor Count Slice Risk Analyst Segment No Value" at bounding box center [86, 56] width 71 height 66
click at [76, 68] on html "Overview Vendors Assessments Reports Monitoring Contracts Configuration Report …" at bounding box center [224, 137] width 448 height 274
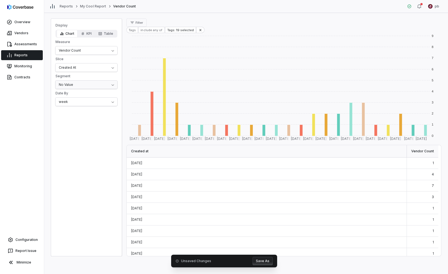
click at [77, 85] on html "Overview Vendors Assessments Reports Monitoring Contracts Configuration Report …" at bounding box center [224, 137] width 448 height 274
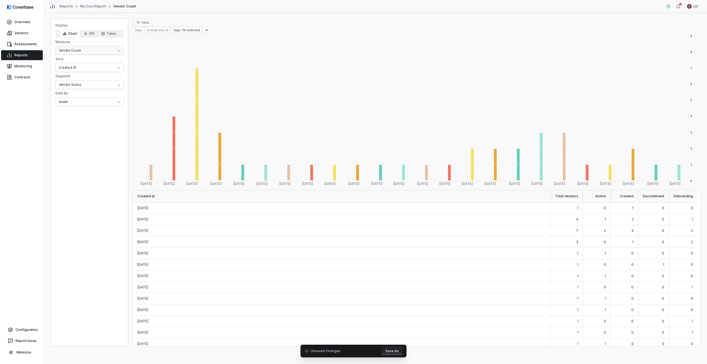
click at [104, 49] on html "Overview Vendors Assessments Reports Monitoring Contracts Configuration Report …" at bounding box center [353, 182] width 707 height 364
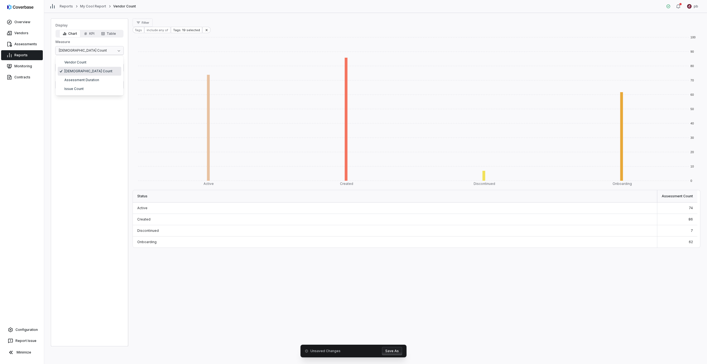
click at [90, 49] on html "Overview Vendors Assessments Reports Monitoring Contracts Configuration Report …" at bounding box center [353, 182] width 707 height 364
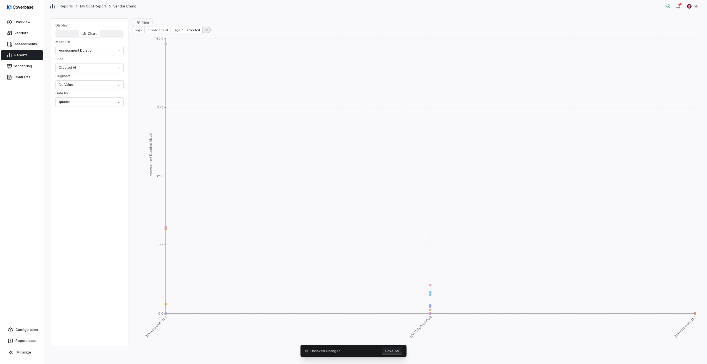
click at [205, 31] on icon at bounding box center [207, 30] width 4 height 4
click at [106, 87] on html "Overview Vendors Assessments Reports Monitoring Contracts Configuration Report …" at bounding box center [353, 182] width 707 height 364
click at [105, 87] on html "Overview Vendors Assessments Reports Monitoring Contracts Configuration Report …" at bounding box center [353, 182] width 707 height 364
click at [92, 100] on html "Overview Vendors Assessments Reports Monitoring Contracts Configuration Report …" at bounding box center [353, 182] width 707 height 364
click at [87, 105] on html "Overview Vendors Assessments Reports Monitoring Contracts Configuration Report …" at bounding box center [353, 182] width 707 height 364
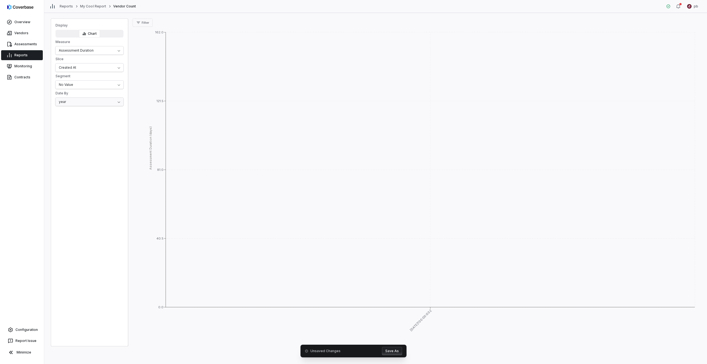
click at [90, 103] on html "Overview Vendors Assessments Reports Monitoring Contracts Configuration Report …" at bounding box center [353, 182] width 707 height 364
click at [84, 85] on html "Overview Vendors Assessments Reports Monitoring Contracts Configuration Report …" at bounding box center [353, 182] width 707 height 364
click at [141, 220] on html "Overview Vendors Assessments Reports Monitoring Contracts Configuration Report …" at bounding box center [353, 182] width 707 height 364
click at [146, 24] on span "Filter" at bounding box center [145, 23] width 7 height 4
click at [166, 22] on div "Filter" at bounding box center [416, 22] width 568 height 8
